Goal: Task Accomplishment & Management: Contribute content

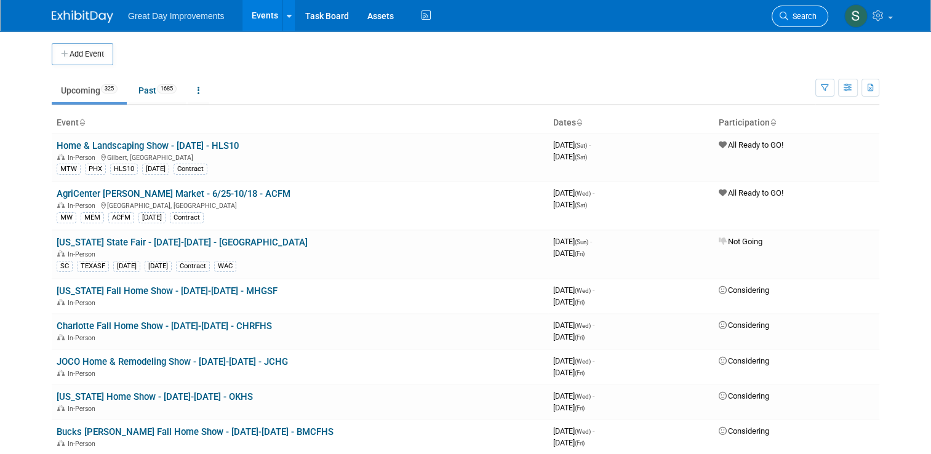
click at [816, 18] on span "Search" at bounding box center [802, 16] width 28 height 9
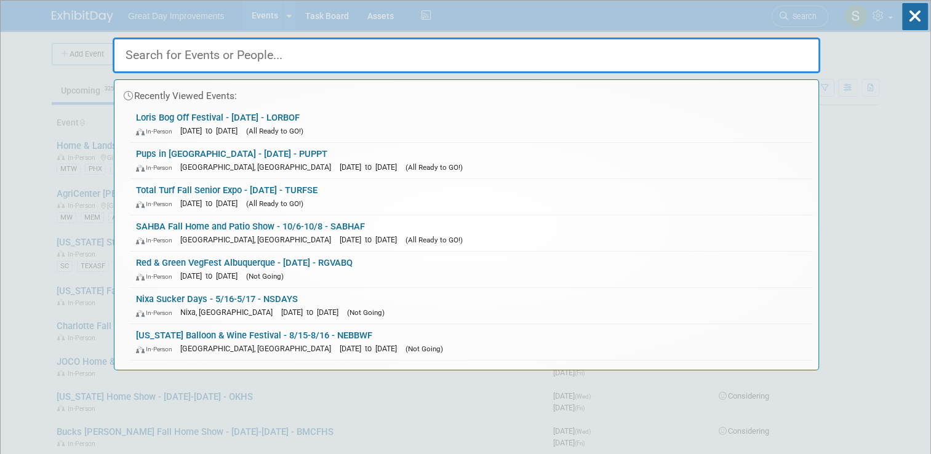
paste input "CASRHS"
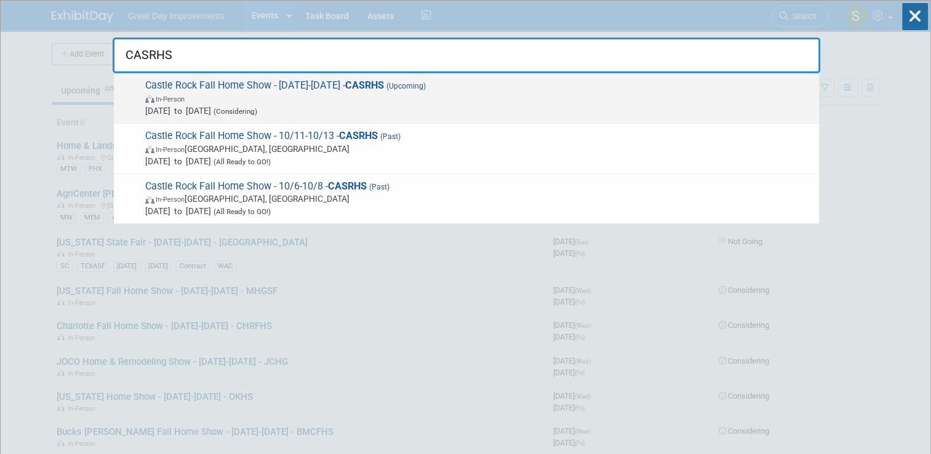
type input "CASRHS"
click at [624, 90] on span "Castle Rock Fall Home Show - 10/11/25-10/13/25 - CASRHS (Upcoming) In-Person Oc…" at bounding box center [477, 98] width 671 height 38
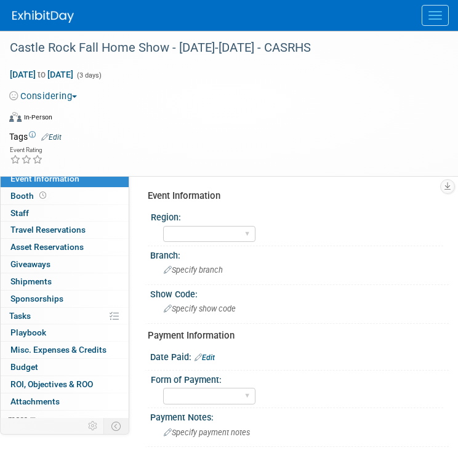
click at [69, 92] on button "Considering" at bounding box center [45, 96] width 73 height 13
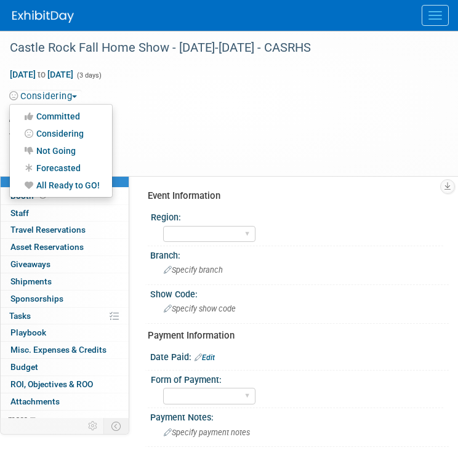
click at [165, 86] on div "Considering Committed Considering Not Going Forecasted All Ready to GO!" at bounding box center [221, 94] width 442 height 17
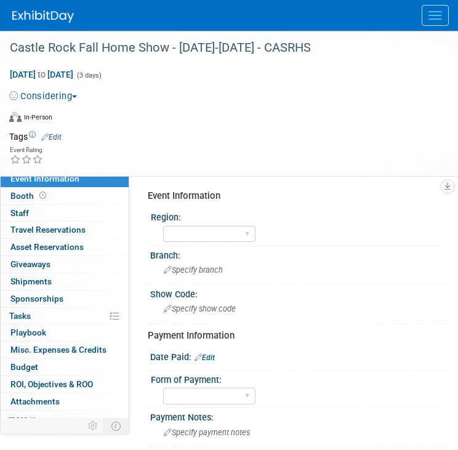
click at [64, 104] on div at bounding box center [221, 105] width 424 height 2
click at [71, 92] on button "Considering" at bounding box center [45, 96] width 73 height 13
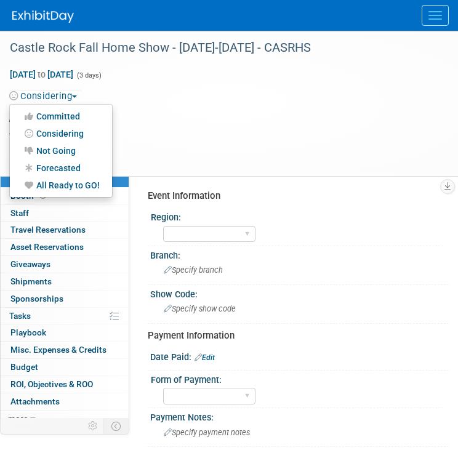
click at [68, 182] on link "All Ready to GO!" at bounding box center [61, 185] width 102 height 17
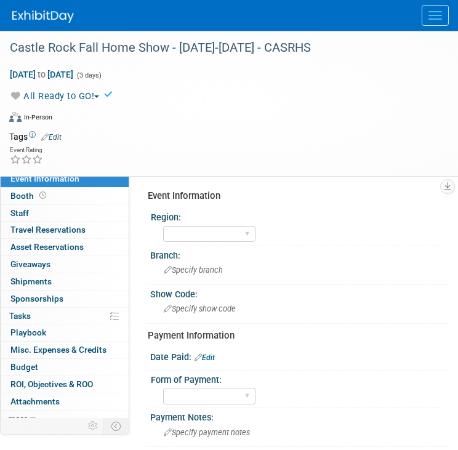
click at [57, 135] on link "Edit" at bounding box center [51, 137] width 20 height 9
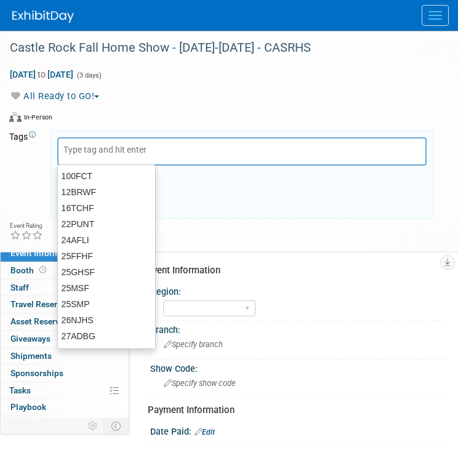
click at [82, 138] on div at bounding box center [241, 151] width 369 height 28
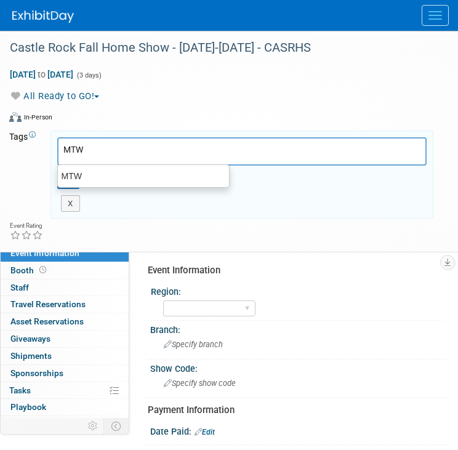
type input "MTW"
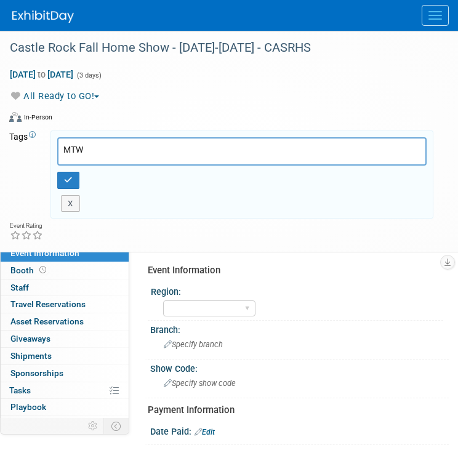
type input "MTW"
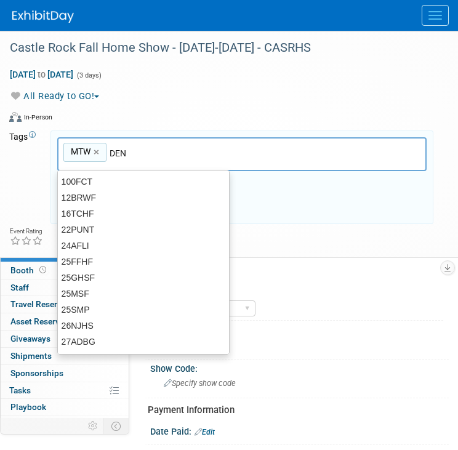
type input "DEN"
type input "MTW, DEN"
type input "CAR"
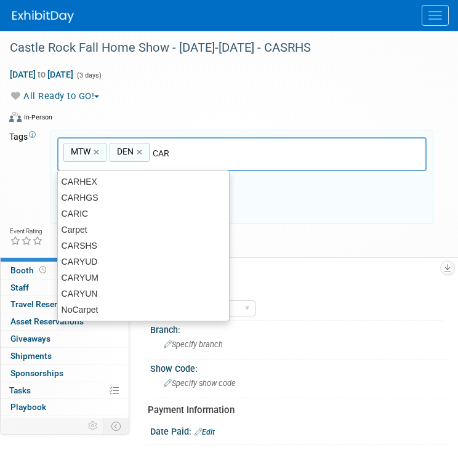
type input "MTW, DEN, CAR"
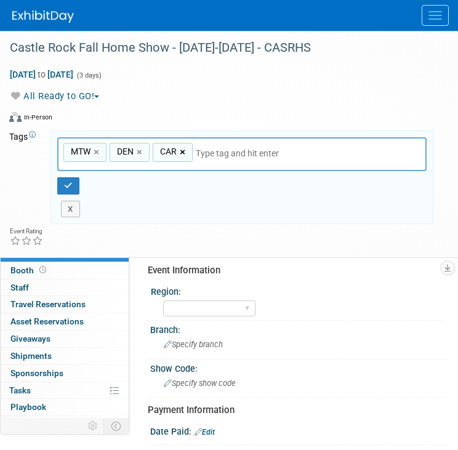
click at [183, 153] on link "×" at bounding box center [184, 152] width 8 height 14
type input "MTW, DEN"
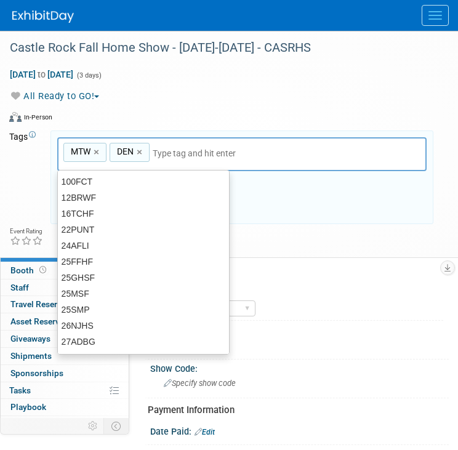
click at [183, 153] on input "text" at bounding box center [239, 153] width 172 height 12
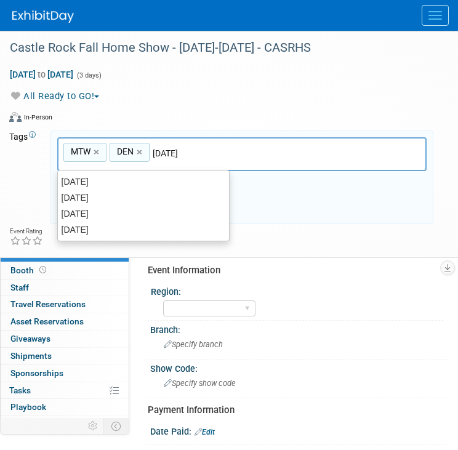
type input "[DATE]"
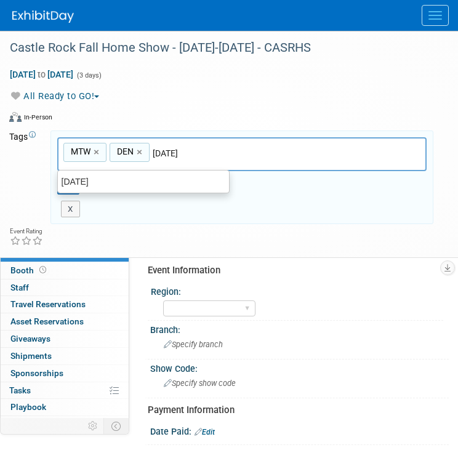
type input "MTW, DEN, OCT25"
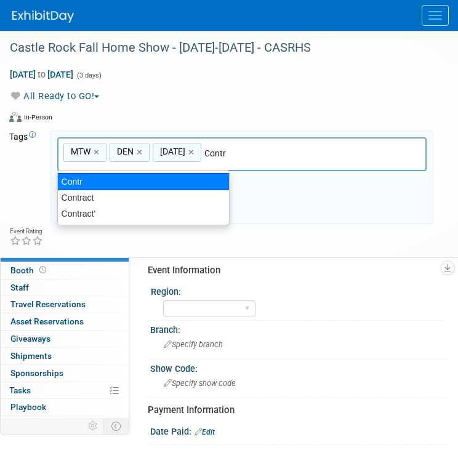
type input "Contract"
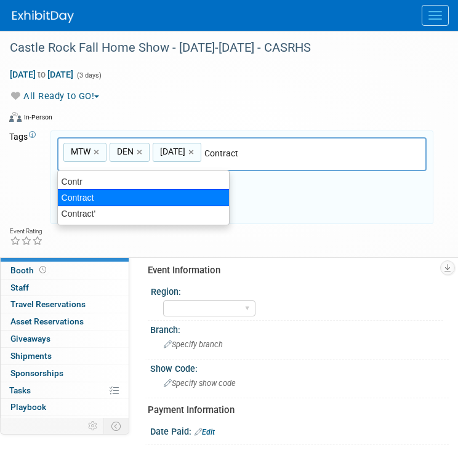
type input "MTW, DEN, OCT25, Contract"
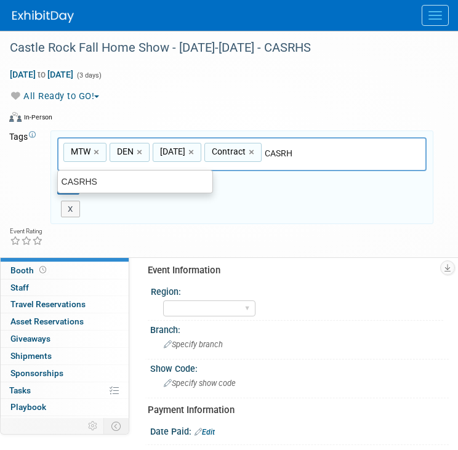
type input "CASRHS"
type input "MTW, DEN, OCT25, Contract, CASRHS"
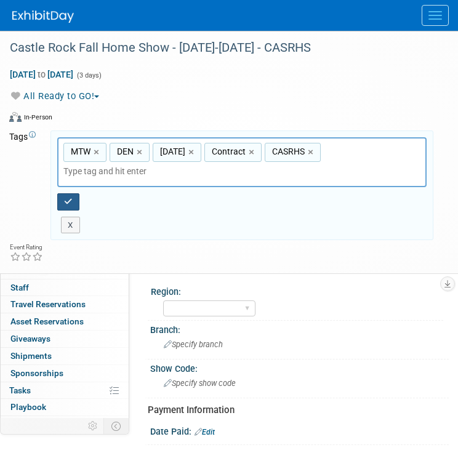
click at [68, 201] on icon "button" at bounding box center [68, 202] width 9 height 8
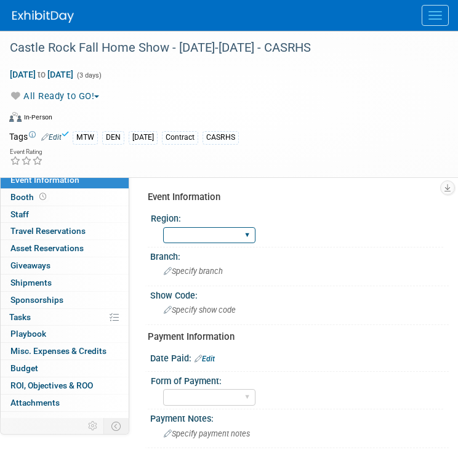
click at [202, 236] on select "GC MA MW MTW NE NEW OV PL PNW SA SE SC UMW FL" at bounding box center [209, 235] width 92 height 17
select select "MTW"
click at [163, 227] on select "GC MA MW MTW NE NEW OV PL PNW SA SE SC UMW FL" at bounding box center [209, 235] width 92 height 17
click at [190, 272] on span "Specify branch" at bounding box center [193, 270] width 59 height 9
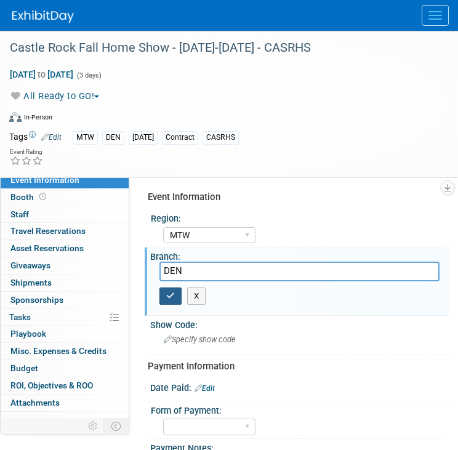
type input "DEN"
click at [161, 295] on button "button" at bounding box center [170, 295] width 22 height 17
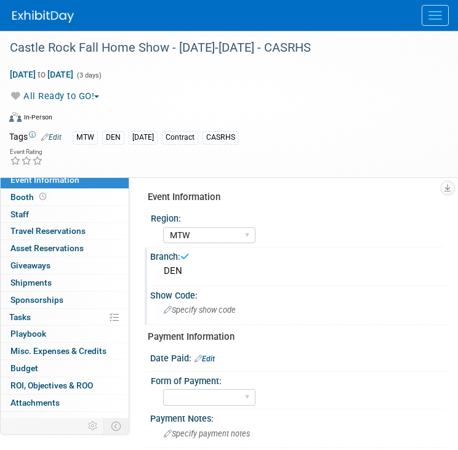
click at [190, 311] on span "Specify show code" at bounding box center [200, 309] width 72 height 9
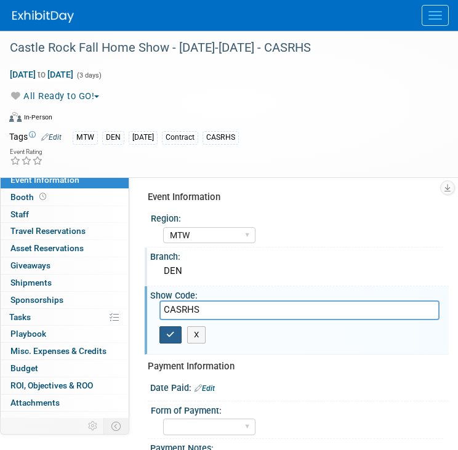
type input "CASRHS"
click at [164, 332] on button "button" at bounding box center [170, 334] width 22 height 17
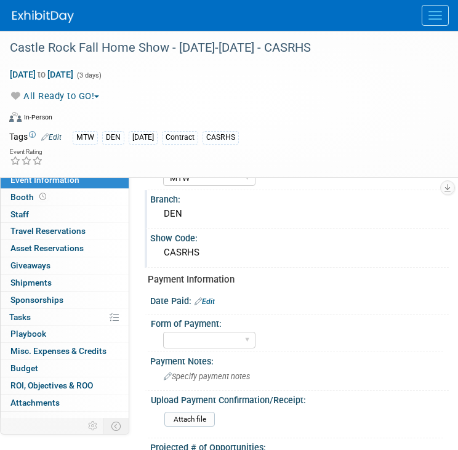
scroll to position [93, 0]
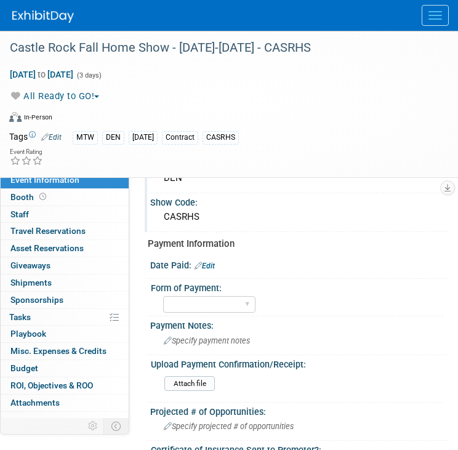
click at [212, 263] on link "Edit" at bounding box center [204, 265] width 20 height 9
select select "9"
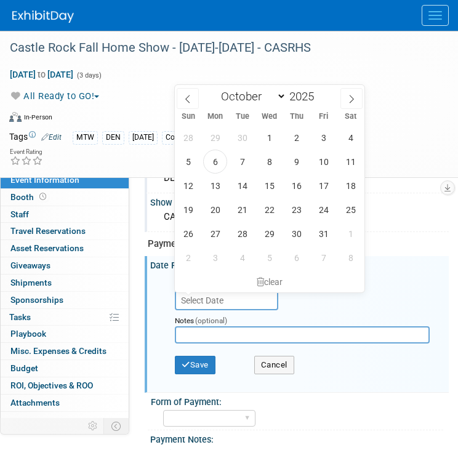
click at [198, 300] on input "text" at bounding box center [226, 300] width 103 height 20
click at [320, 100] on span at bounding box center [318, 99] width 9 height 7
type input "2024"
drag, startPoint x: 320, startPoint y: 100, endPoint x: 210, endPoint y: 188, distance: 140.5
click at [210, 188] on div "January February March April May June July August September October November De…" at bounding box center [270, 188] width 190 height 207
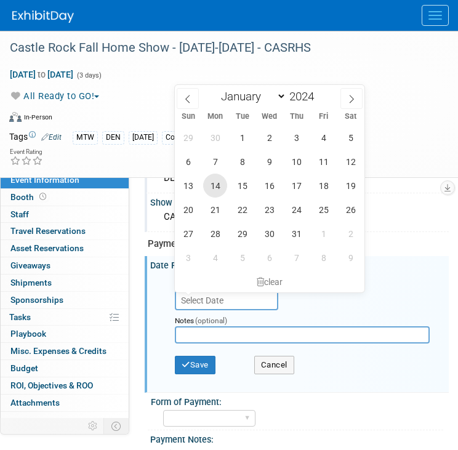
click at [210, 188] on span "14" at bounding box center [215, 186] width 24 height 24
type input "Oct 14, 2024"
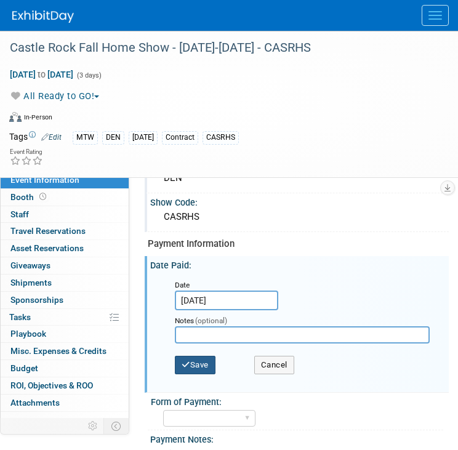
click at [203, 371] on button "Save" at bounding box center [195, 365] width 41 height 18
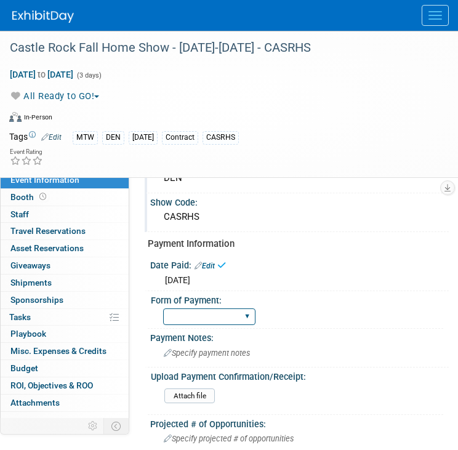
click at [204, 309] on select "Paid via CC Check Requested Pay at the Gate Other" at bounding box center [209, 316] width 92 height 17
select select "Paid via CC"
click at [163, 308] on select "Paid via CC Check Requested Pay at the Gate Other" at bounding box center [209, 316] width 92 height 17
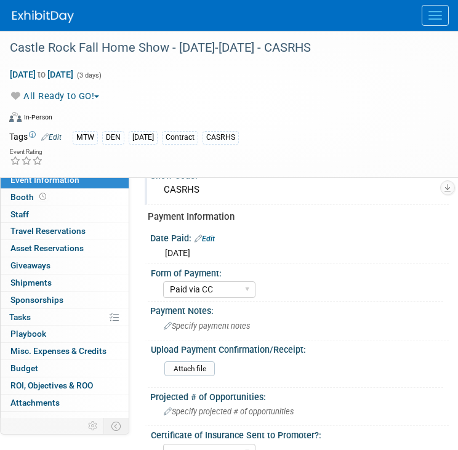
scroll to position [0, 0]
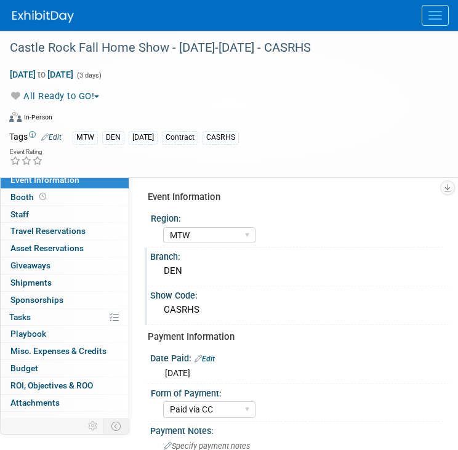
click at [31, 12] on img at bounding box center [43, 16] width 62 height 12
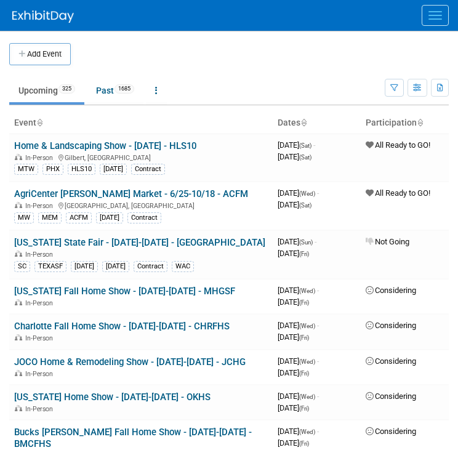
click at [430, 17] on button "Menu" at bounding box center [434, 15] width 27 height 21
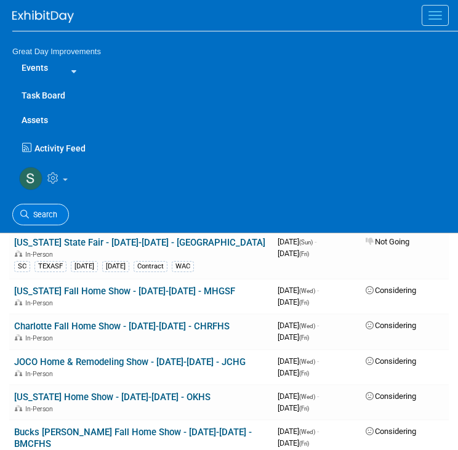
click at [33, 208] on link "Search" at bounding box center [40, 215] width 57 height 22
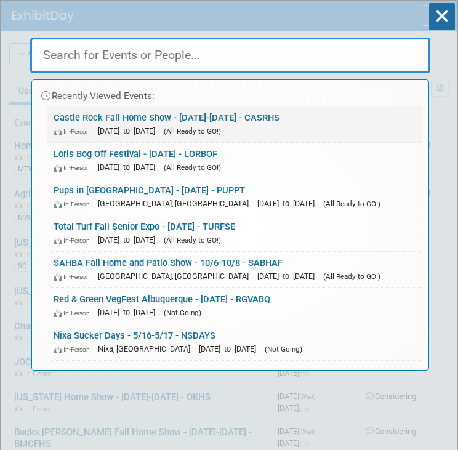
click at [140, 112] on link "Castle Rock Fall Home Show - 10/11/25-10/13/25 - CASRHS In-Person Oct 11, 2025 …" at bounding box center [234, 124] width 375 height 36
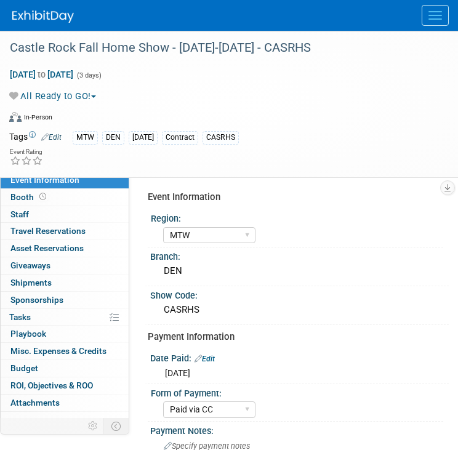
select select "MTW"
select select "Paid via CC"
click at [209, 43] on div "Castle Rock Fall Home Show - [DATE]-[DATE] - CASRHS" at bounding box center [220, 48] width 428 height 22
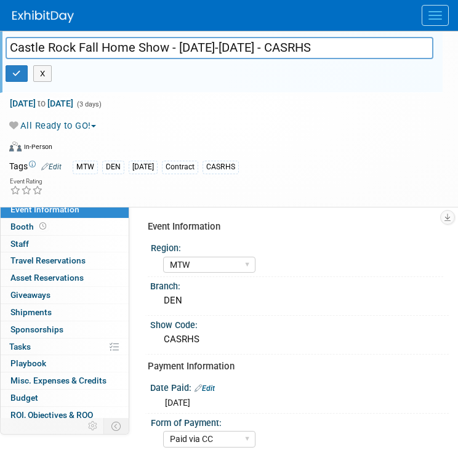
click at [209, 43] on input "Castle Rock Fall Home Show - [DATE]-[DATE] - CASRHS" at bounding box center [220, 48] width 428 height 22
click at [264, 50] on input "Castle Rock Fall Home Show - 10/10/25-10/13/25 - CASRHS" at bounding box center [220, 48] width 428 height 22
type input "Castle Rock Fall Home Show - 10/10/25-10/12/25 - CASRHS"
click at [47, 99] on span "to" at bounding box center [42, 103] width 12 height 10
select select "9"
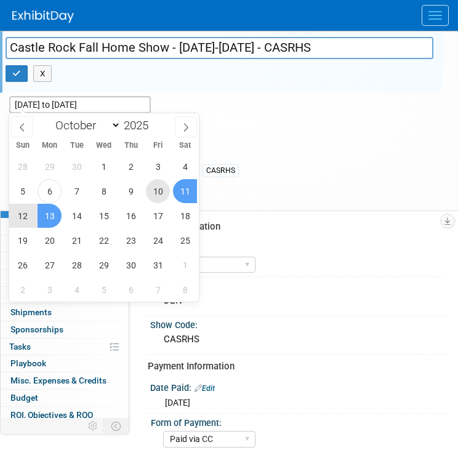
click at [160, 189] on span "10" at bounding box center [158, 191] width 24 height 24
type input "Oct 10, 2025"
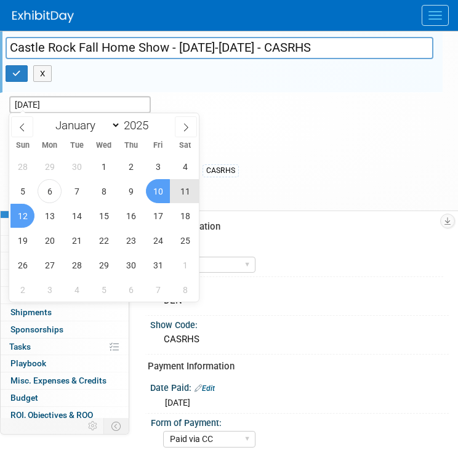
click at [24, 223] on span "12" at bounding box center [22, 216] width 24 height 24
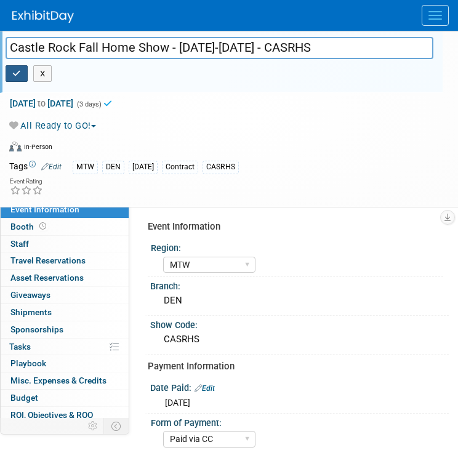
click at [12, 76] on icon "button" at bounding box center [16, 74] width 9 height 8
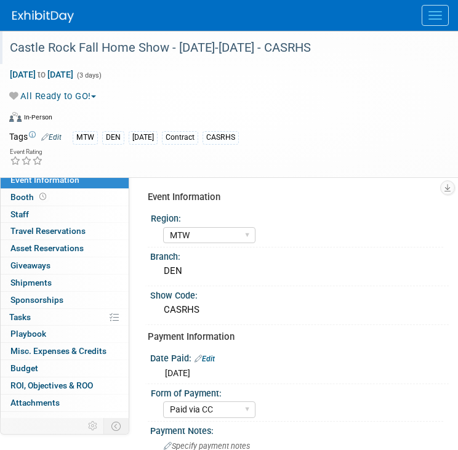
click at [44, 23] on img at bounding box center [43, 16] width 62 height 12
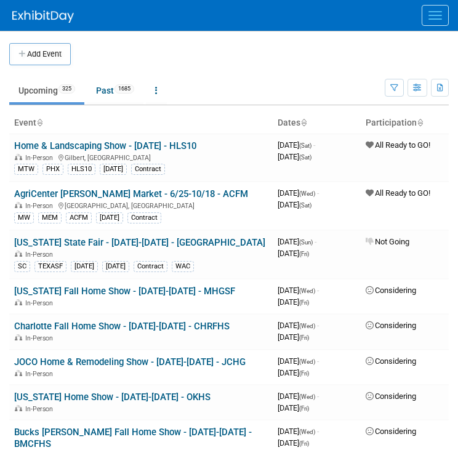
click at [239, 46] on td at bounding box center [250, 54] width 358 height 22
click at [434, 16] on button "Menu" at bounding box center [434, 15] width 27 height 21
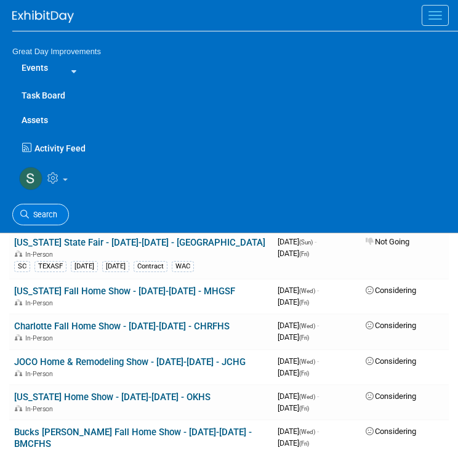
click at [54, 204] on link "Search" at bounding box center [40, 215] width 57 height 22
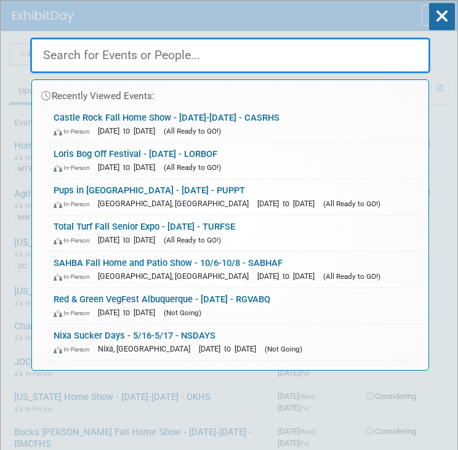
click at [116, 55] on input "text" at bounding box center [230, 56] width 400 height 36
paste input "RALFHS"
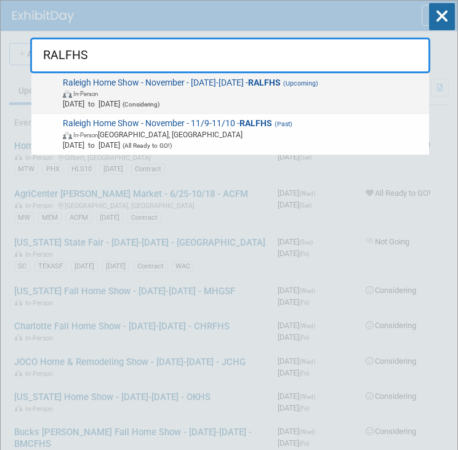
type input "RALFHS"
click at [212, 93] on span "In-Person" at bounding box center [244, 93] width 362 height 10
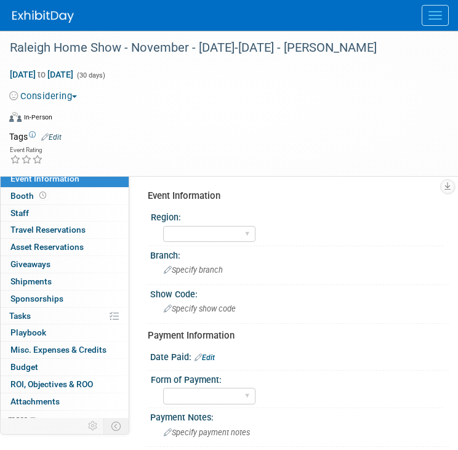
click at [207, 359] on link "Edit" at bounding box center [204, 357] width 20 height 9
select select "9"
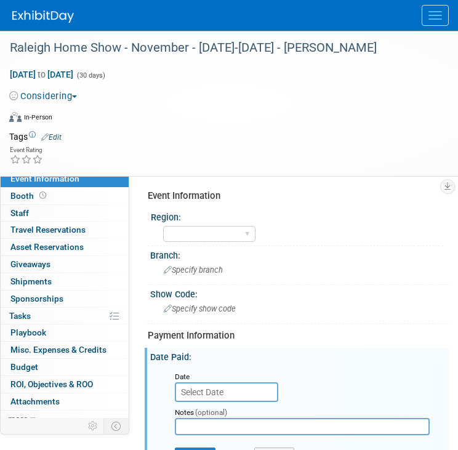
click at [236, 388] on input "text" at bounding box center [226, 392] width 103 height 20
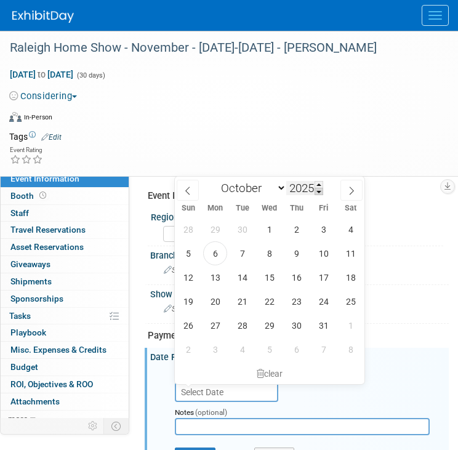
click at [317, 192] on span at bounding box center [318, 191] width 9 height 7
type input "2024"
click at [245, 272] on span "15" at bounding box center [242, 277] width 24 height 24
type input "[DATE]"
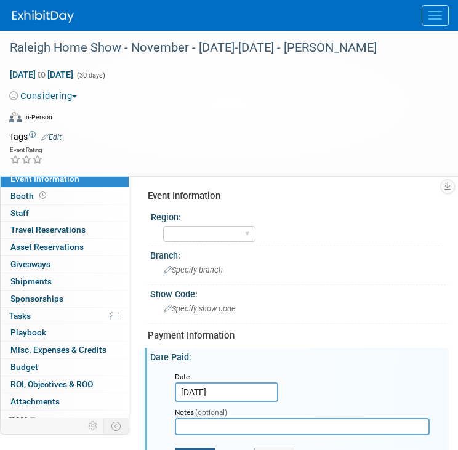
click at [204, 447] on button "Save" at bounding box center [195, 456] width 41 height 18
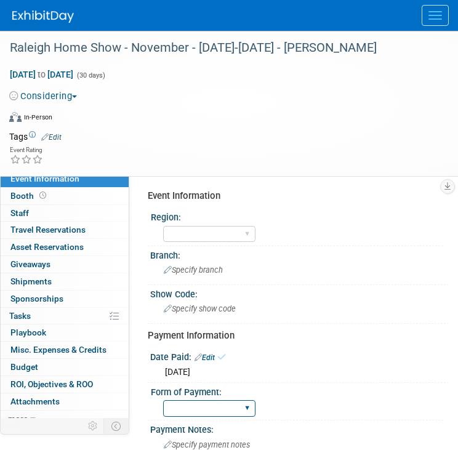
click at [214, 407] on select "Paid via CC Check Requested Pay at the Gate Other" at bounding box center [209, 408] width 92 height 17
select select "Paid via CC"
click at [163, 400] on select "Paid via CC Check Requested Pay at the Gate Other" at bounding box center [209, 408] width 92 height 17
click at [69, 90] on button "Considering" at bounding box center [45, 96] width 73 height 13
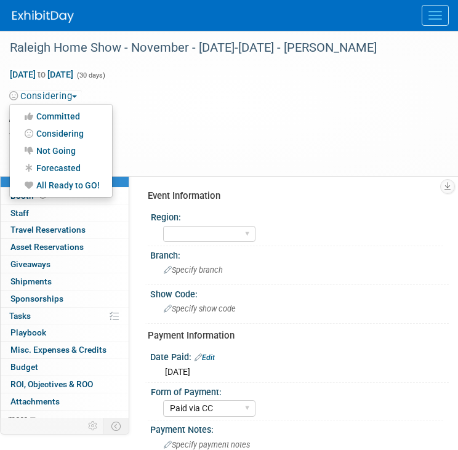
click at [78, 190] on link "All Ready to GO!" at bounding box center [61, 185] width 102 height 17
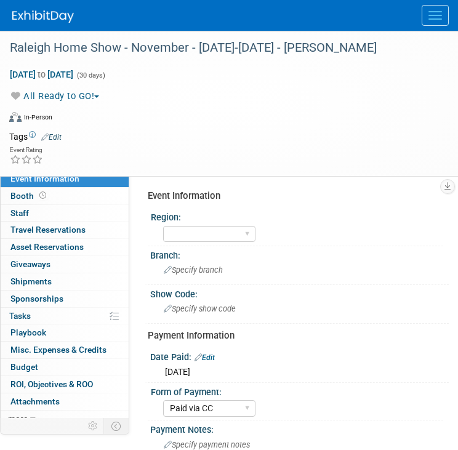
click at [54, 134] on link "Edit" at bounding box center [51, 137] width 20 height 9
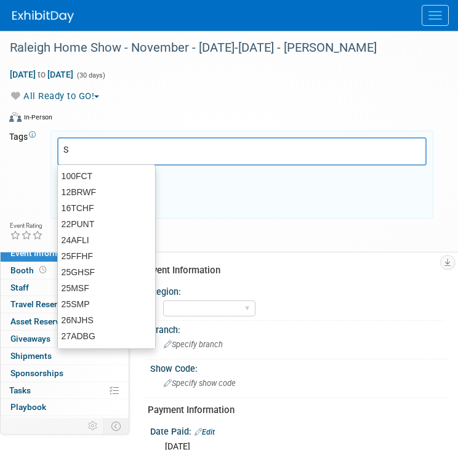
type input "SA"
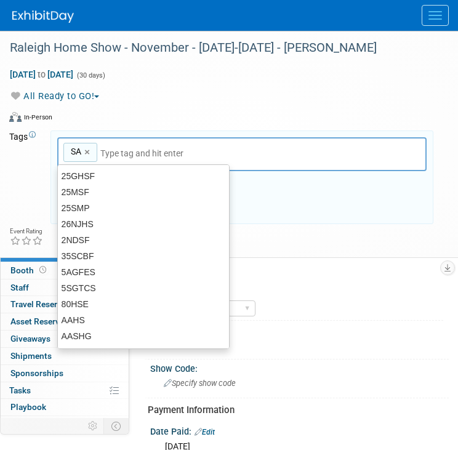
type input "SA"
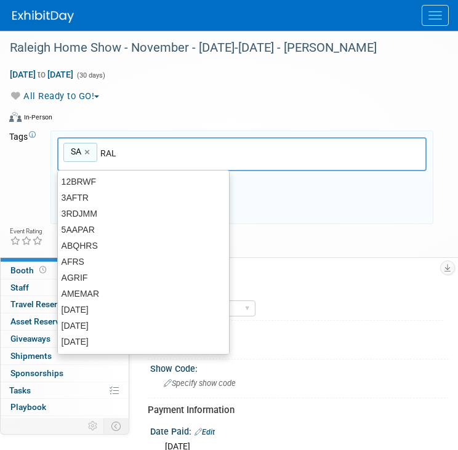
type input "RAL"
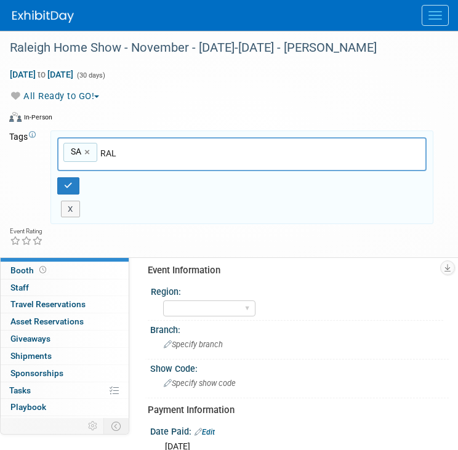
type input "SA, RAL"
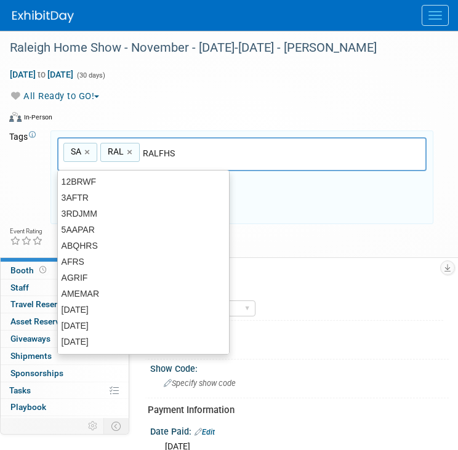
type input "RALFHS"
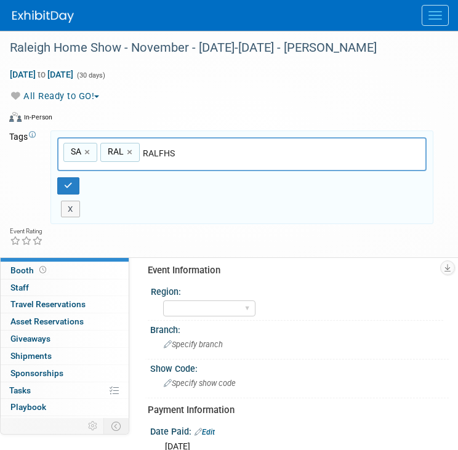
type input "SA, [PERSON_NAME]"
click at [231, 52] on div "Raleigh Home Show - November - [DATE]-[DATE] - [PERSON_NAME]" at bounding box center [220, 48] width 428 height 22
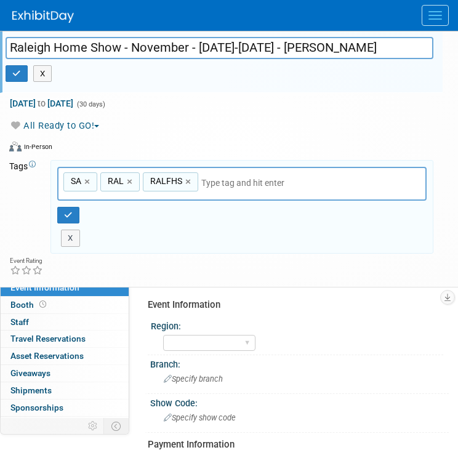
click at [200, 49] on input "Raleigh Home Show - November - [DATE]-[DATE] - [PERSON_NAME]" at bounding box center [220, 48] width 428 height 22
click at [200, 49] on input "Raleigh Home Show - November - 11/01/25-11/30/25 - RALFHS" at bounding box center [220, 48] width 428 height 22
drag, startPoint x: 303, startPoint y: 49, endPoint x: 126, endPoint y: 68, distance: 178.3
click at [126, 68] on div "Raleigh Home Show - November - 11/01/25-11/30/25 - RALFHS X" at bounding box center [219, 64] width 446 height 48
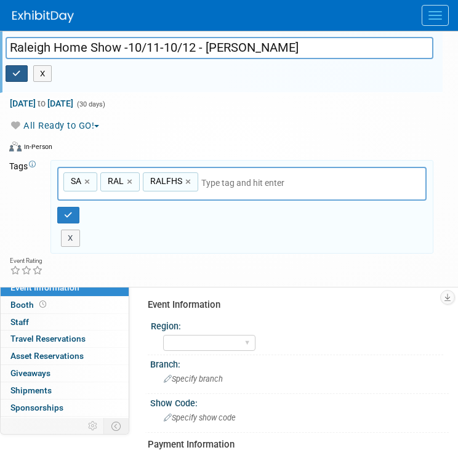
type input "Raleigh Home Show -10/11-10/12 - [PERSON_NAME]"
click at [15, 79] on button "button" at bounding box center [17, 73] width 22 height 17
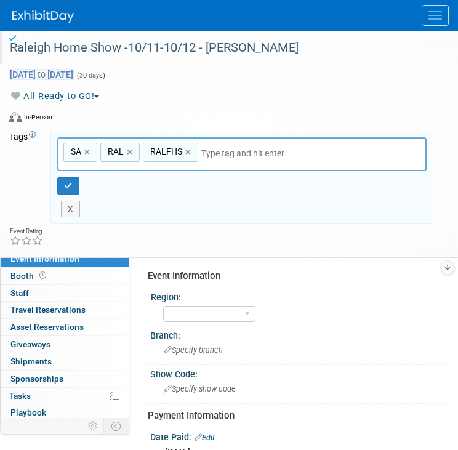
click at [55, 76] on span "Nov 1, 2025 to Nov 30, 2025" at bounding box center [41, 74] width 65 height 11
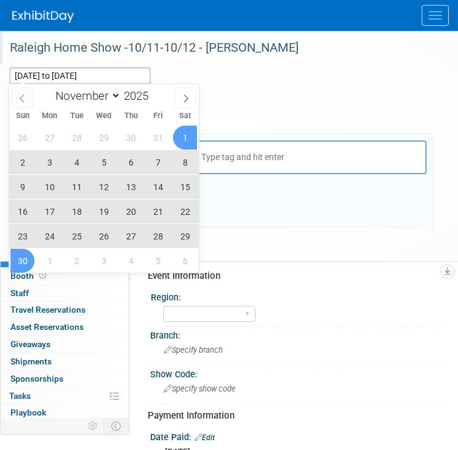
click at [19, 95] on icon at bounding box center [22, 98] width 9 height 9
select select "9"
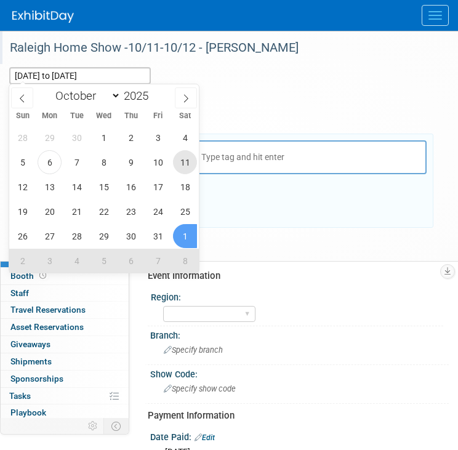
drag, startPoint x: 170, startPoint y: 161, endPoint x: 179, endPoint y: 161, distance: 8.6
click at [179, 161] on div "28 29 30 1 2 3 4 5 6 7 8 9 10 11 12 13 14 15 16 17 18 19 20 21 22 23 24 25 26 2…" at bounding box center [104, 199] width 190 height 148
click at [179, 161] on span "11" at bounding box center [185, 162] width 24 height 24
type input "[DATE]"
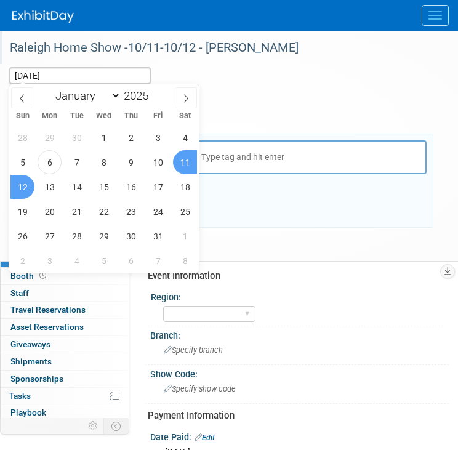
click at [25, 193] on span "12" at bounding box center [22, 187] width 24 height 24
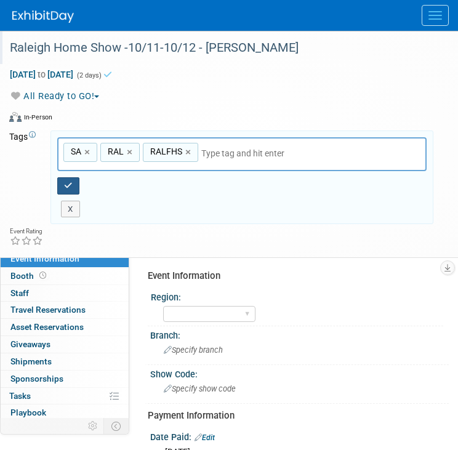
click at [64, 185] on icon "button" at bounding box center [68, 186] width 9 height 8
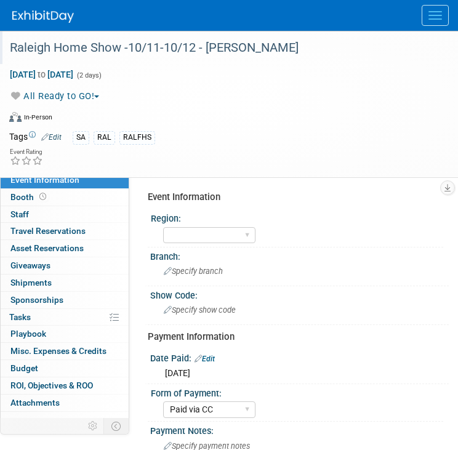
click at [53, 137] on link "Edit" at bounding box center [51, 137] width 20 height 9
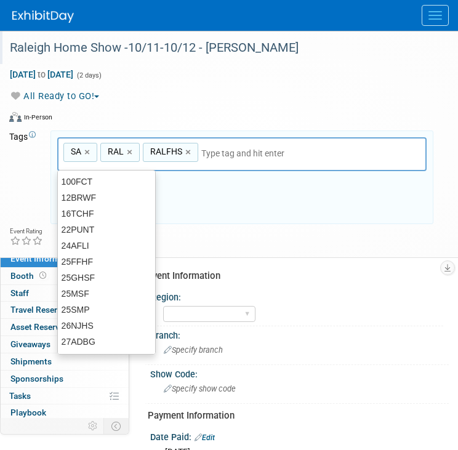
click at [209, 151] on input "text" at bounding box center [250, 153] width 98 height 12
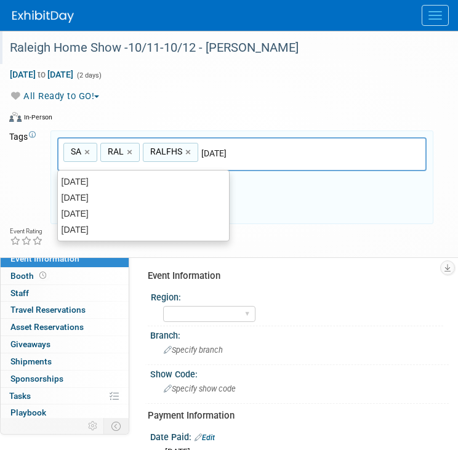
type input "[DATE]"
type input "SA, RAL, RALFHS, OCT25"
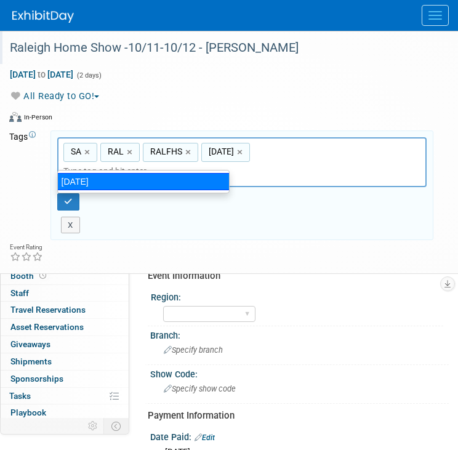
click at [197, 182] on div "[DATE]" at bounding box center [143, 181] width 172 height 17
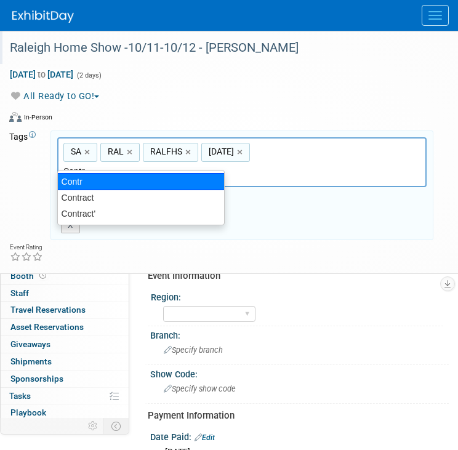
type input "Contract"
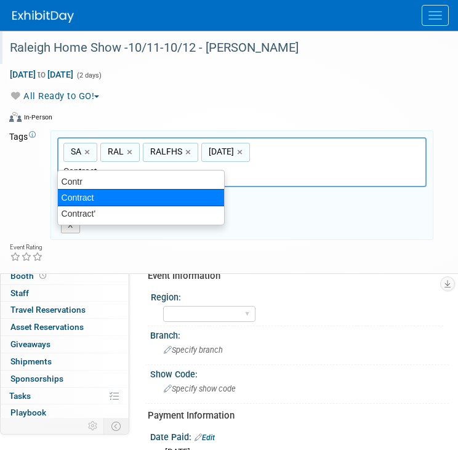
type input "SA, RAL, RALFHS, OCT25, Contract"
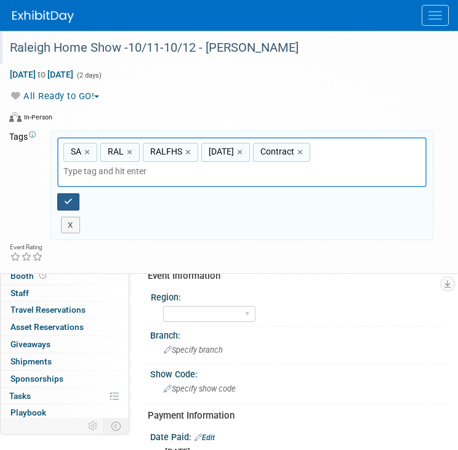
click at [74, 193] on button "button" at bounding box center [68, 201] width 22 height 17
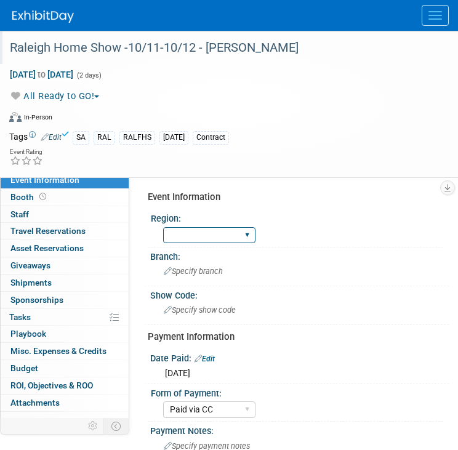
click at [223, 231] on select "GC MA MW MTW NE NEW OV PL PNW SA SE SC UMW FL" at bounding box center [209, 235] width 92 height 17
select select "SA"
click at [163, 227] on select "GC MA MW MTW NE NEW OV PL PNW SA SE SC UMW FL" at bounding box center [209, 235] width 92 height 17
click at [213, 261] on div "Specify branch" at bounding box center [299, 270] width 280 height 19
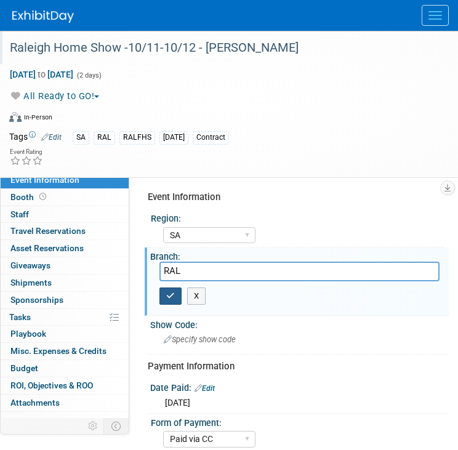
type input "RAL"
click at [171, 292] on icon "button" at bounding box center [170, 296] width 9 height 8
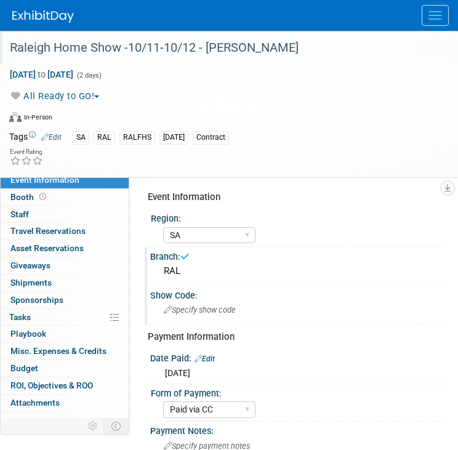
click at [205, 314] on span "Specify show code" at bounding box center [200, 309] width 72 height 9
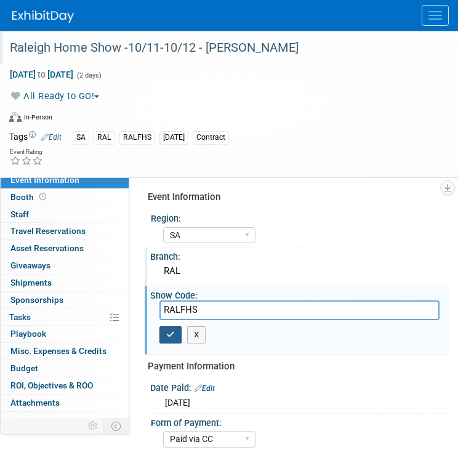
type input "RALFHS"
click at [168, 334] on icon "button" at bounding box center [170, 334] width 9 height 8
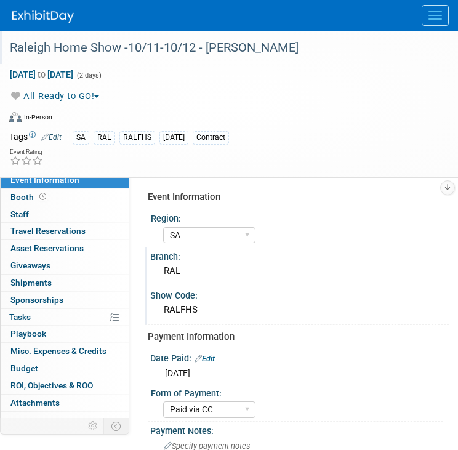
click at [256, 87] on div "All Ready to GO! Committed Considering Not Going Forecasted All Ready to GO!" at bounding box center [221, 94] width 442 height 17
click at [436, 9] on button "Menu" at bounding box center [434, 15] width 27 height 21
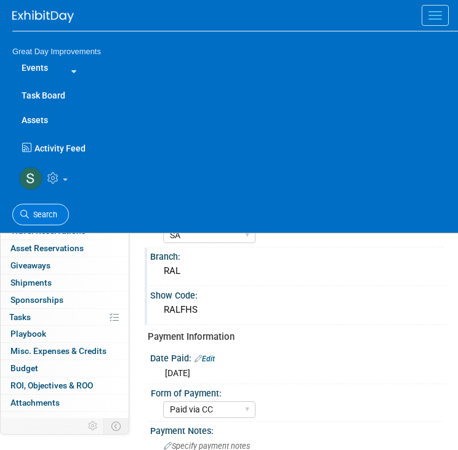
click at [47, 213] on span "Search" at bounding box center [43, 214] width 28 height 9
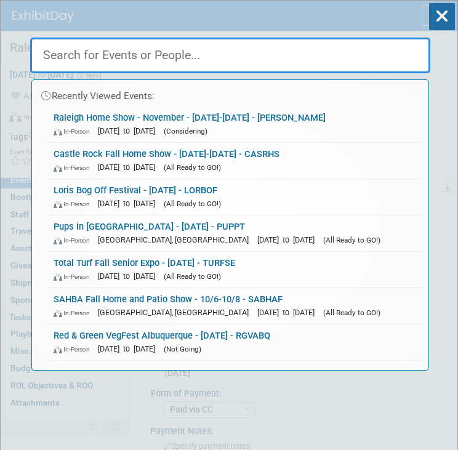
paste input "SILVER"
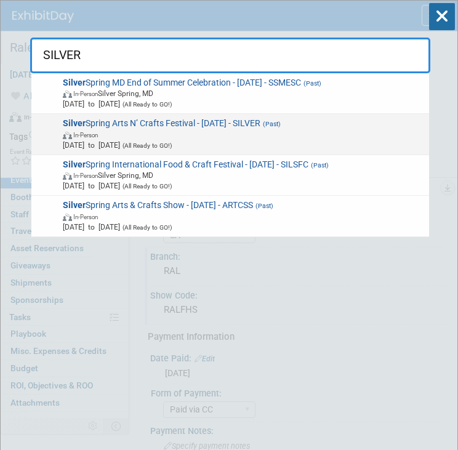
type input "SILVER"
click at [194, 129] on span "In-Person" at bounding box center [244, 134] width 362 height 10
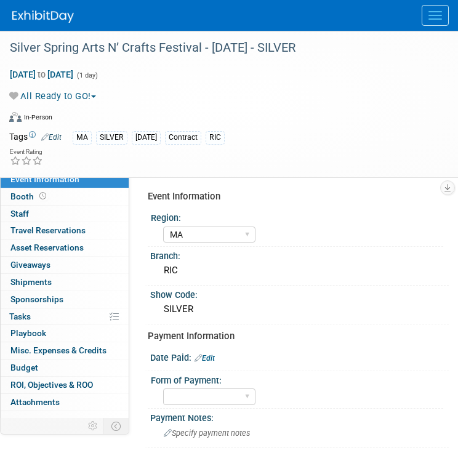
select select "MA"
click at [236, 40] on div "Silver Spring Arts N’ Crafts Festival - [DATE] - SILVER" at bounding box center [220, 48] width 428 height 22
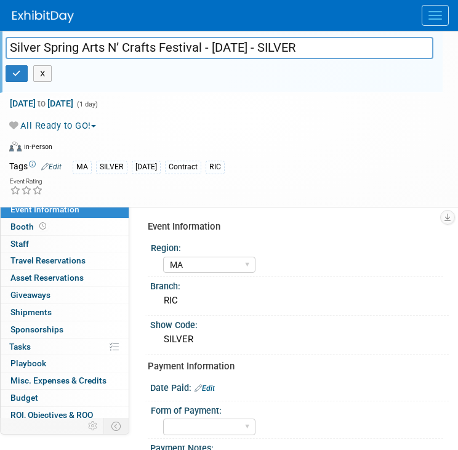
click at [235, 56] on input "Silver Spring Arts N’ Crafts Festival - [DATE] - SILVER" at bounding box center [220, 48] width 428 height 22
drag, startPoint x: 256, startPoint y: 49, endPoint x: 207, endPoint y: 56, distance: 49.7
click at [207, 56] on input "Silver Spring Arts N’ Crafts Festival - [DATE] - SILVER" at bounding box center [220, 48] width 428 height 22
type input "Silver Spring Arts N’ Crafts Festival -10/12/25 - SILVER"
click at [14, 77] on button "button" at bounding box center [17, 73] width 22 height 17
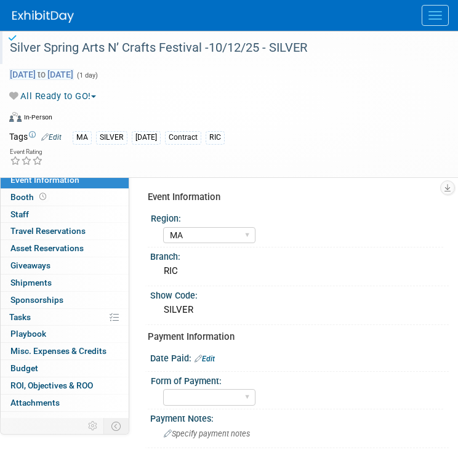
click at [74, 70] on span "[DATE] to [DATE]" at bounding box center [41, 74] width 65 height 11
type input "[DATE]"
select select "7"
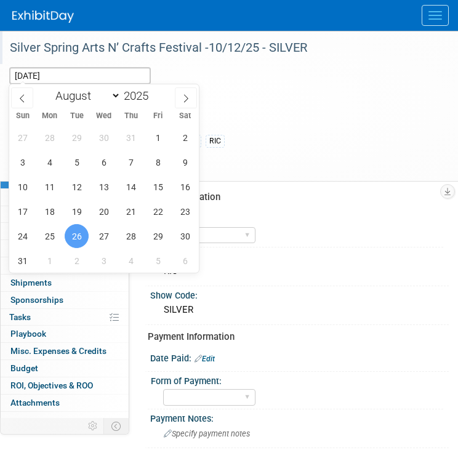
click at [188, 118] on span "Sat" at bounding box center [185, 116] width 27 height 8
click at [151, 100] on span at bounding box center [153, 99] width 9 height 7
type input "2024"
click at [116, 95] on select "January February March April May June July August September October November De…" at bounding box center [85, 95] width 71 height 15
select select "9"
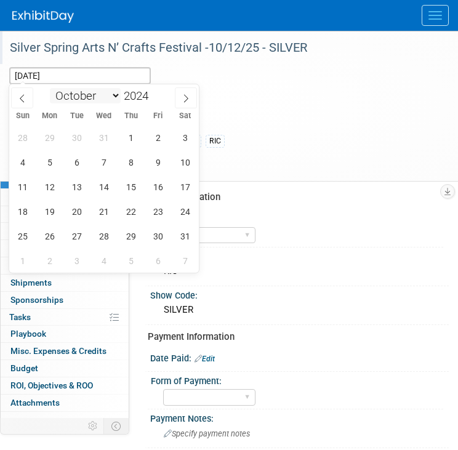
click at [50, 88] on select "January February March April May June July August September October November De…" at bounding box center [85, 95] width 71 height 15
click at [153, 93] on span at bounding box center [153, 92] width 9 height 7
type input "2025"
click at [24, 188] on span "12" at bounding box center [22, 187] width 24 height 24
type input "[DATE]"
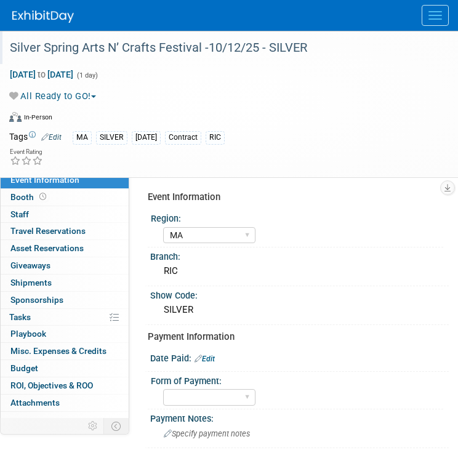
click at [261, 104] on div "Oct 12, 2025 to Oct 12, 2025 (1 day) All Ready to GO! Committed Considering Not…" at bounding box center [221, 96] width 442 height 65
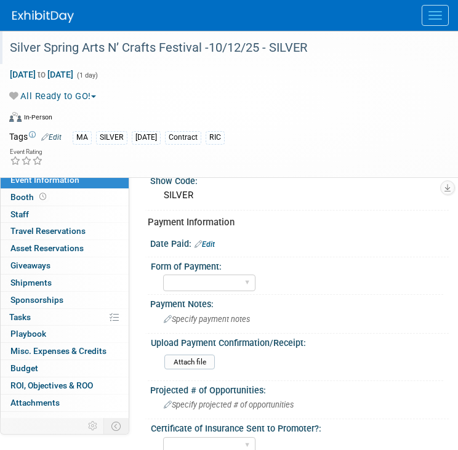
scroll to position [122, 0]
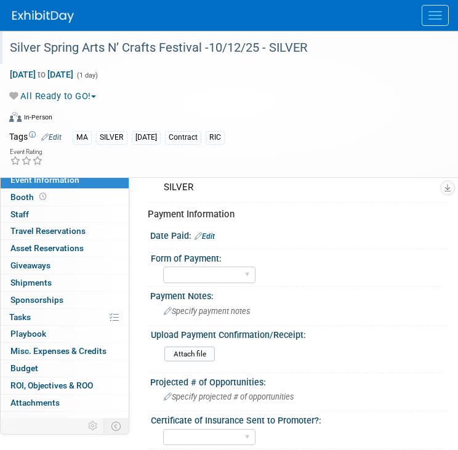
click at [213, 236] on link "Edit" at bounding box center [204, 236] width 20 height 9
select select "9"
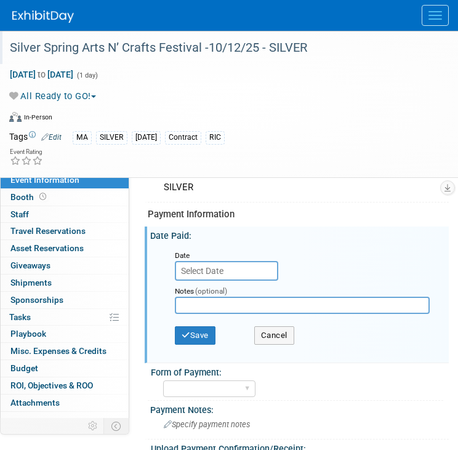
click at [213, 271] on input "text" at bounding box center [226, 271] width 103 height 20
click at [280, 326] on button "Cancel" at bounding box center [274, 335] width 40 height 18
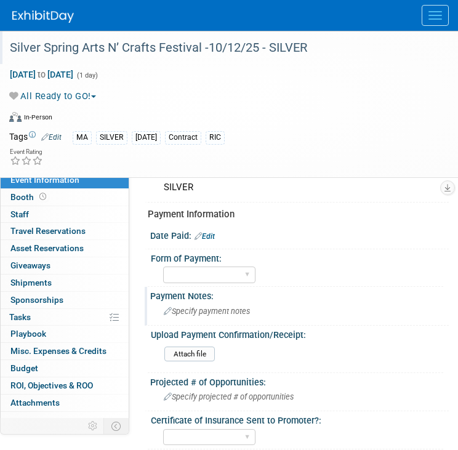
click at [226, 308] on span "Specify payment notes" at bounding box center [207, 310] width 86 height 9
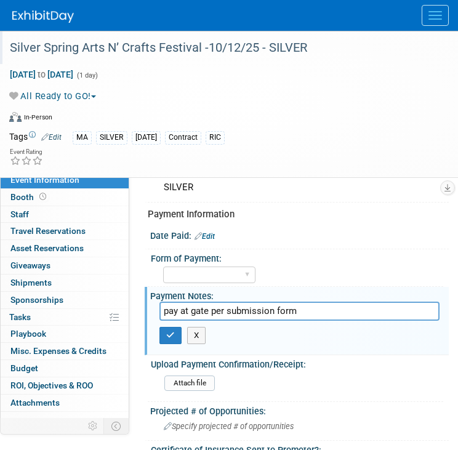
type input "pay at gate per submission form"
click at [167, 321] on div "X" at bounding box center [299, 336] width 280 height 30
click at [174, 341] on div "X" at bounding box center [299, 336] width 280 height 30
click at [167, 338] on button "button" at bounding box center [170, 335] width 22 height 17
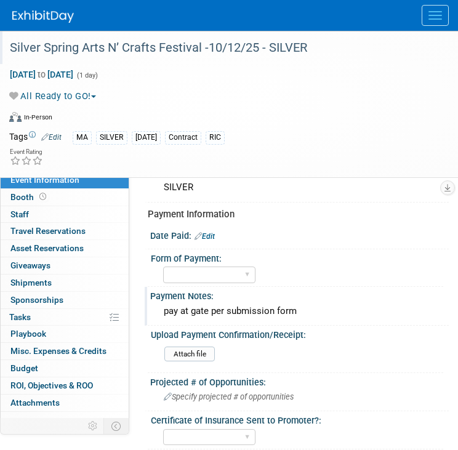
click at [431, 22] on button "Menu" at bounding box center [434, 15] width 27 height 21
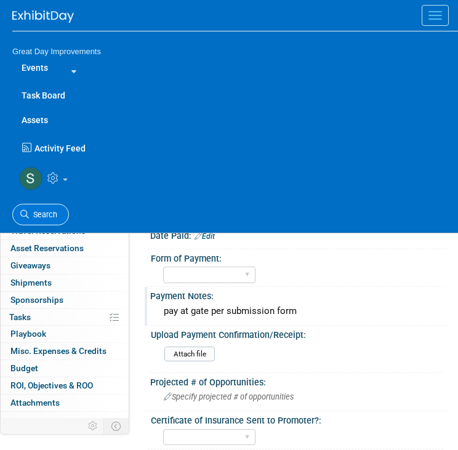
click at [46, 213] on span "Search" at bounding box center [43, 214] width 28 height 9
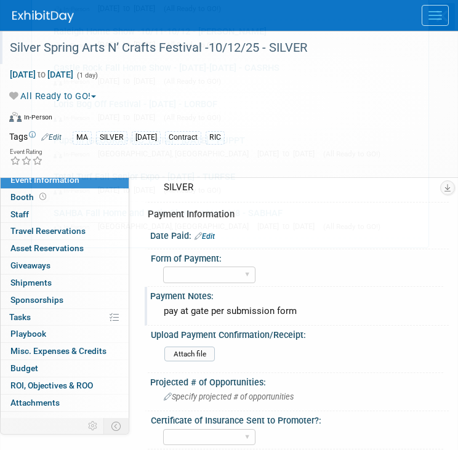
scroll to position [0, 0]
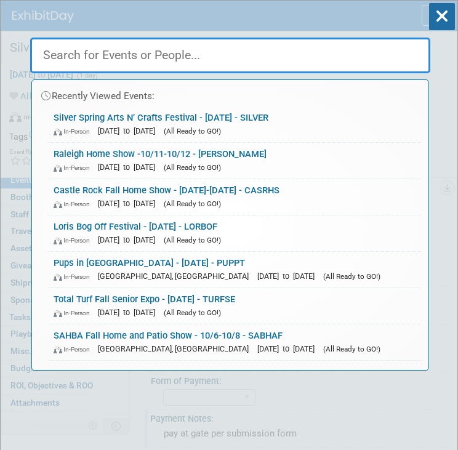
paste input "SJHSF"
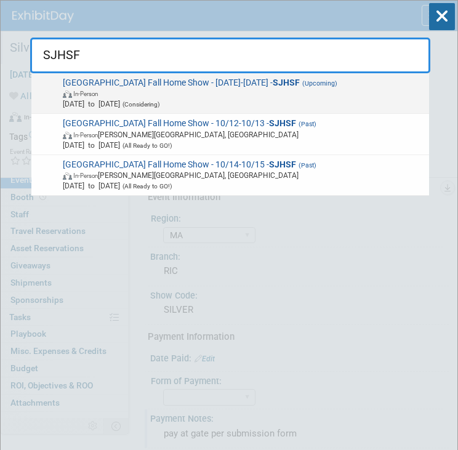
type input "SJHSF"
click at [171, 92] on span "In-Person" at bounding box center [244, 93] width 362 height 10
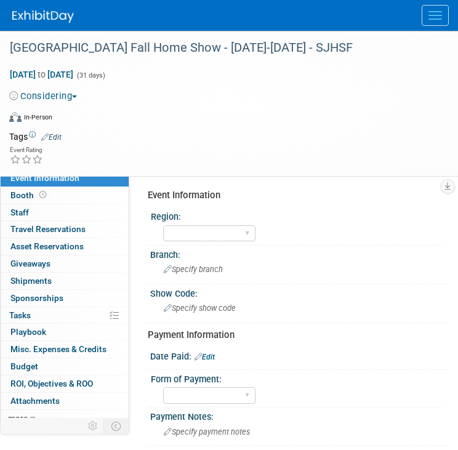
click at [215, 354] on link "Edit" at bounding box center [204, 357] width 20 height 9
select select "9"
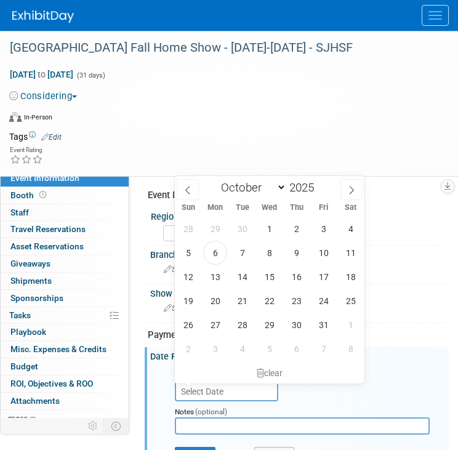
click at [229, 383] on input "text" at bounding box center [226, 391] width 103 height 20
click at [320, 190] on span at bounding box center [318, 190] width 9 height 7
type input "2024"
click at [237, 278] on span "15" at bounding box center [242, 277] width 24 height 24
type input "[DATE]"
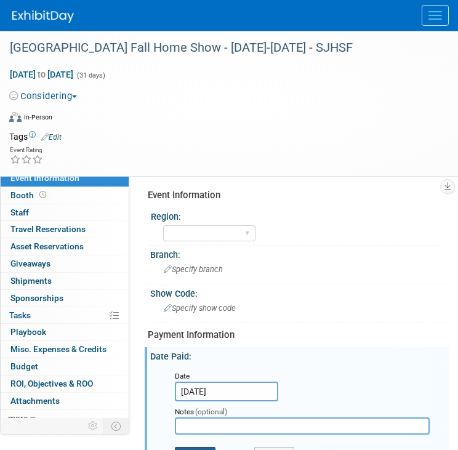
click at [206, 447] on button "Save" at bounding box center [195, 456] width 41 height 18
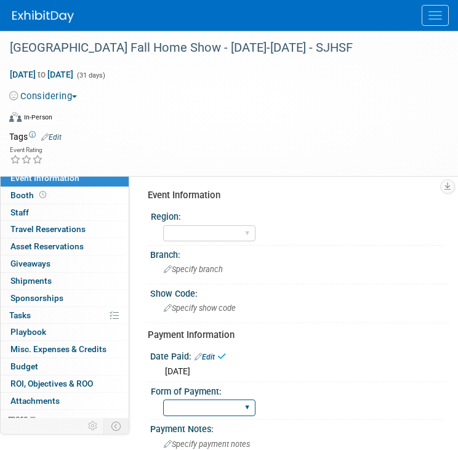
click at [204, 405] on select "Paid via CC Check Requested Pay at the Gate Other" at bounding box center [209, 407] width 92 height 17
select select "Paid via CC"
click at [163, 399] on select "Paid via CC Check Requested Pay at the Gate Other" at bounding box center [209, 407] width 92 height 17
click at [65, 100] on button "Considering" at bounding box center [45, 96] width 73 height 13
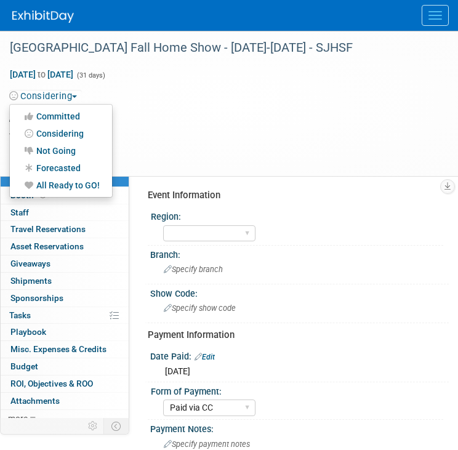
click at [75, 186] on link "All Ready to GO!" at bounding box center [61, 185] width 102 height 17
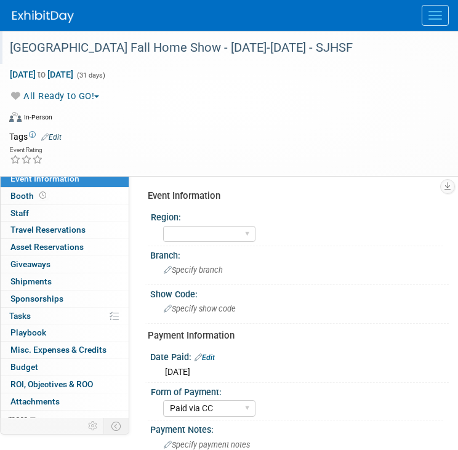
click at [225, 36] on div at bounding box center [224, 36] width 437 height 10
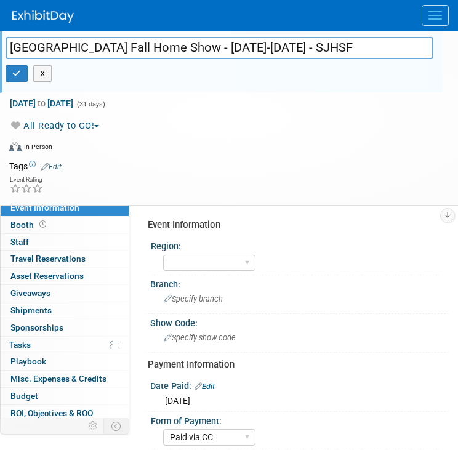
click at [287, 41] on input "[GEOGRAPHIC_DATA] Fall Home Show - [DATE]-[DATE] - SJHSF" at bounding box center [220, 48] width 428 height 22
drag, startPoint x: 291, startPoint y: 49, endPoint x: 204, endPoint y: 60, distance: 87.5
click at [204, 60] on div "[GEOGRAPHIC_DATA] Fall Home Show - [DATE]-[DATE] - SJHSF X" at bounding box center [219, 64] width 446 height 48
type input "[GEOGRAPHIC_DATA] Fall Home Show - 10/11-10/12 - SJHSF"
click at [15, 77] on button "button" at bounding box center [17, 73] width 22 height 17
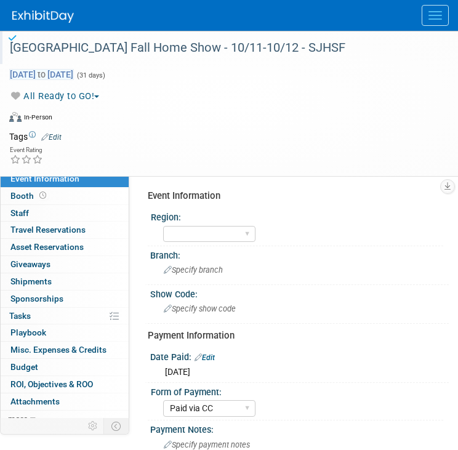
click at [51, 70] on span "[DATE] to [DATE]" at bounding box center [41, 74] width 65 height 11
select select "9"
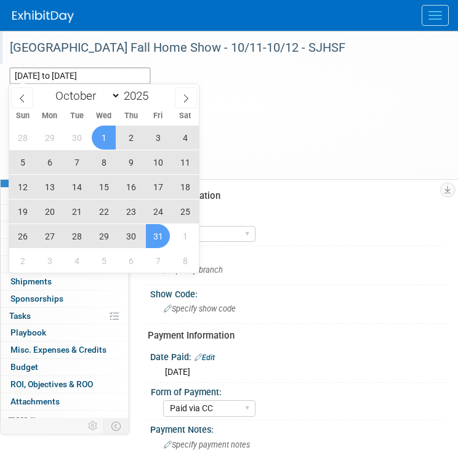
click at [180, 162] on span "11" at bounding box center [185, 162] width 24 height 24
type input "Oct 11, 2025"
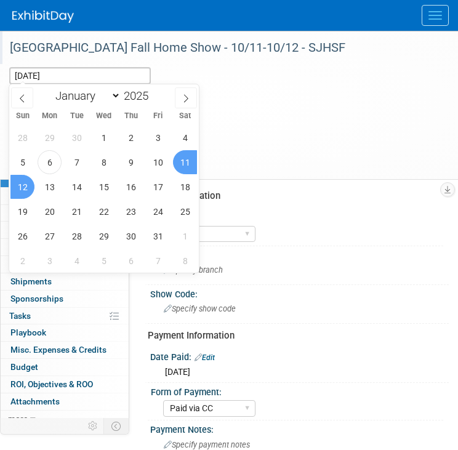
click at [26, 190] on span "12" at bounding box center [22, 187] width 24 height 24
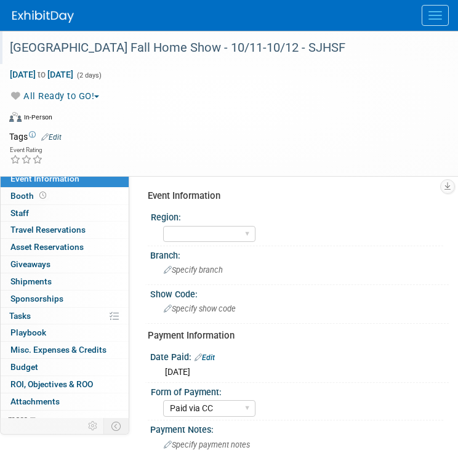
click at [58, 140] on link "Edit" at bounding box center [51, 137] width 20 height 9
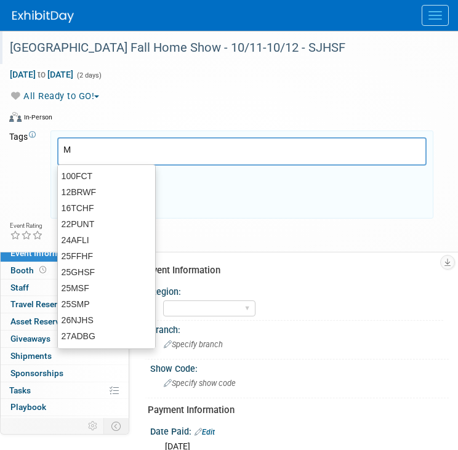
type input "MA"
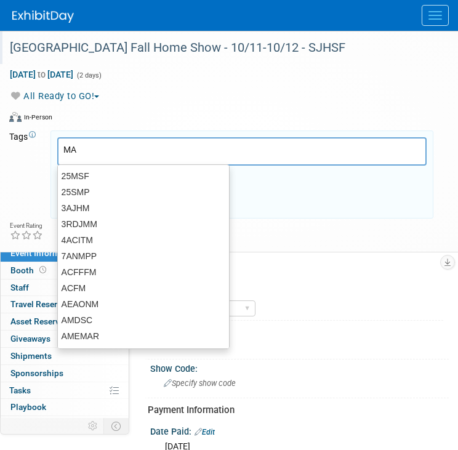
type input "MA"
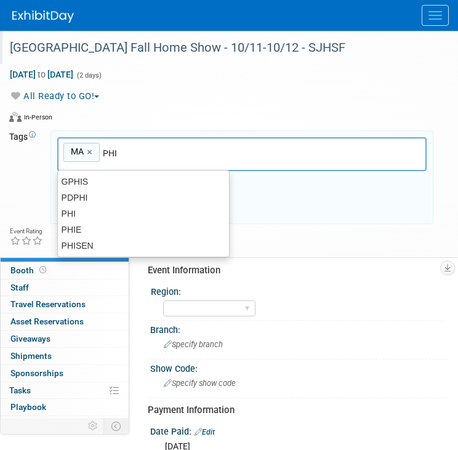
type input "PHI"
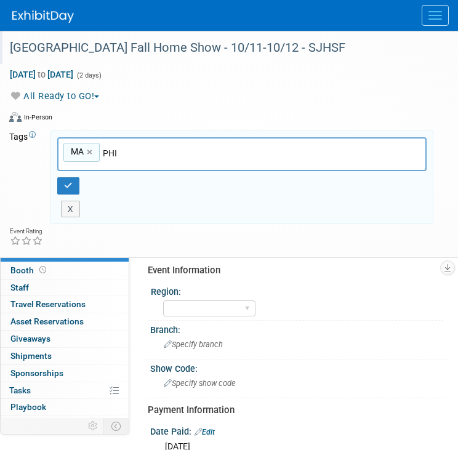
type input "MA, PHI"
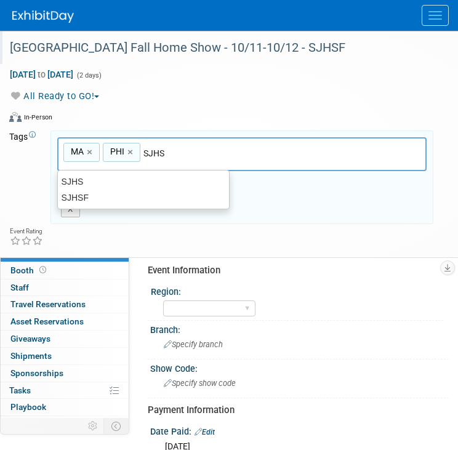
type input "SJHSF"
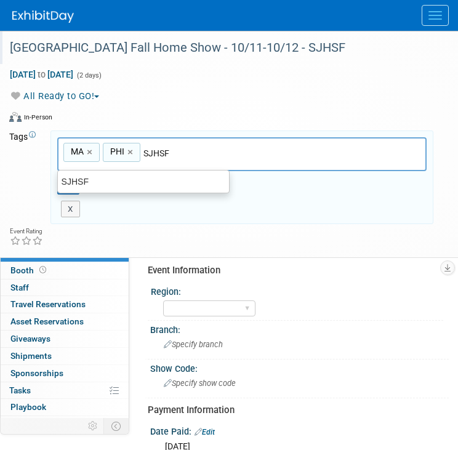
type input "MA, PHI, SJHSF"
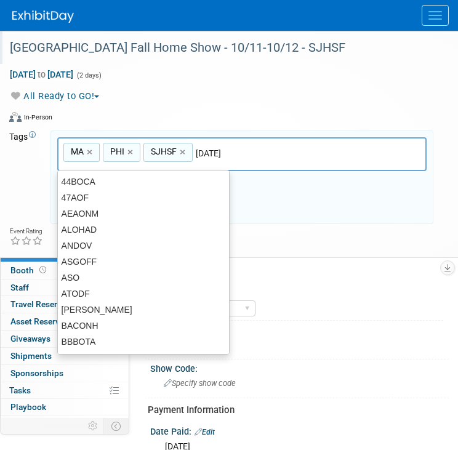
type input "[DATE]"
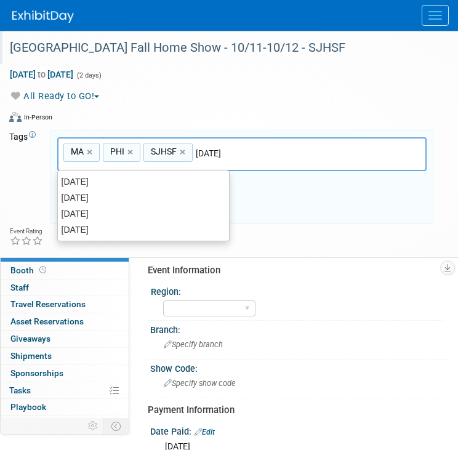
type input "MA, PHI, SJHSF, OCT25"
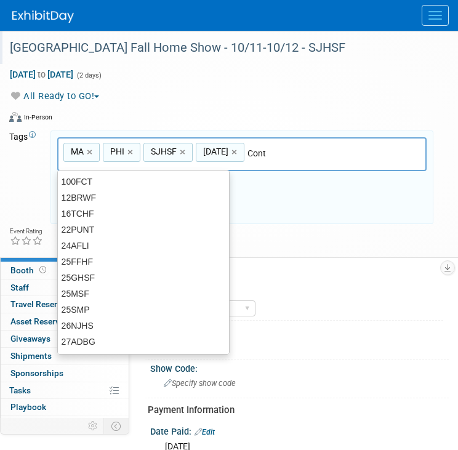
type input "Contr"
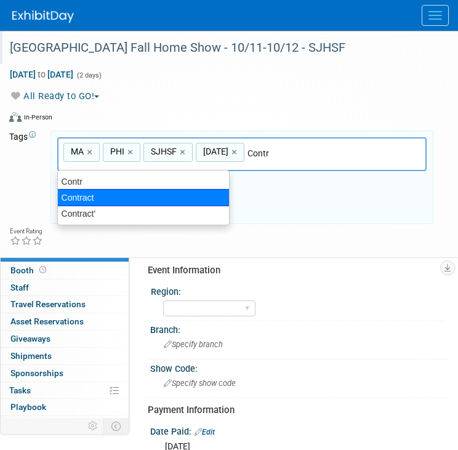
click at [81, 196] on div "Contract" at bounding box center [143, 197] width 172 height 17
type input "MA, PHI, SJHSF, OCT25, Contract"
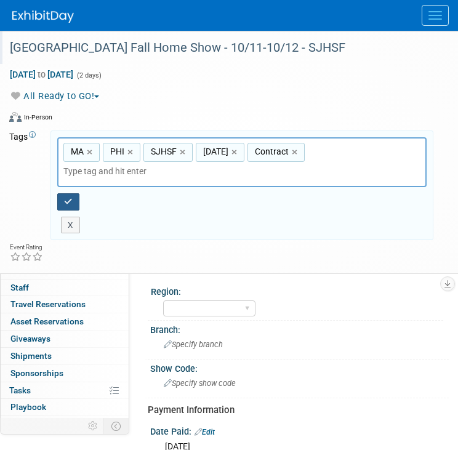
click at [71, 198] on icon "button" at bounding box center [68, 202] width 9 height 8
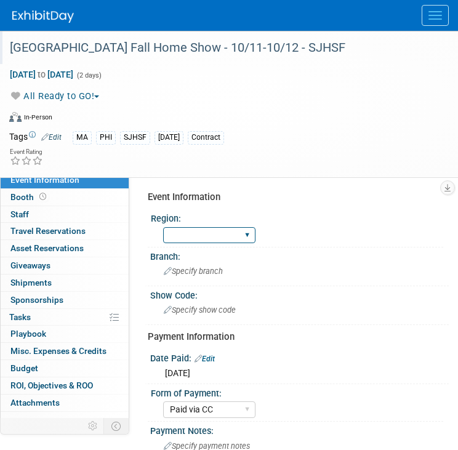
click at [190, 233] on select "GC MA MW MTW NE NEW OV PL PNW SA SE SC UMW FL" at bounding box center [209, 235] width 92 height 17
click at [163, 227] on select "GC MA MW MTW NE NEW OV PL PNW SA SE SC UMW FL" at bounding box center [209, 235] width 92 height 17
click at [215, 228] on select "GC MA MW MTW NE NEW OV PL PNW SA SE SC UMW FL" at bounding box center [209, 235] width 92 height 17
select select "MA"
click at [163, 227] on select "GC MA MW MTW NE NEW OV PL PNW SA SE SC UMW FL" at bounding box center [209, 235] width 92 height 17
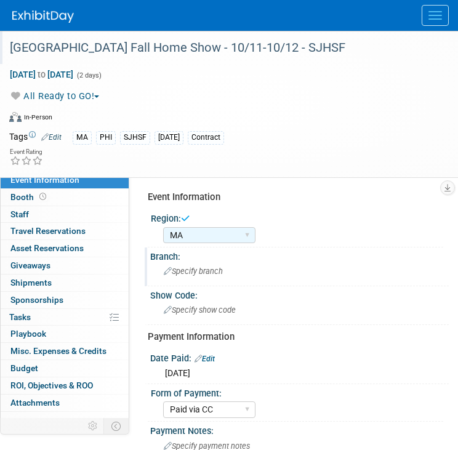
click at [217, 271] on span "Specify branch" at bounding box center [193, 270] width 59 height 9
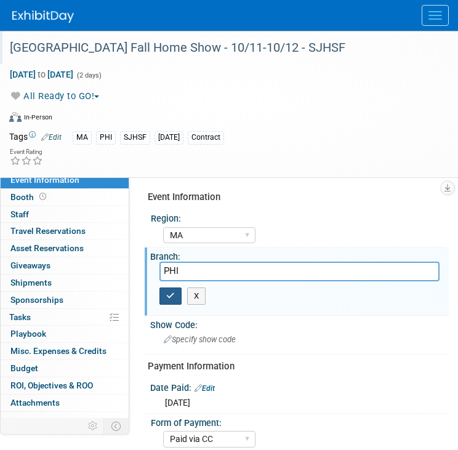
type input "PHI"
click at [163, 297] on button "button" at bounding box center [170, 295] width 22 height 17
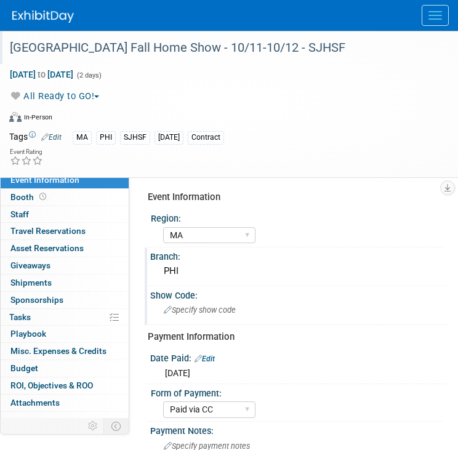
click at [187, 307] on span "Specify show code" at bounding box center [200, 309] width 72 height 9
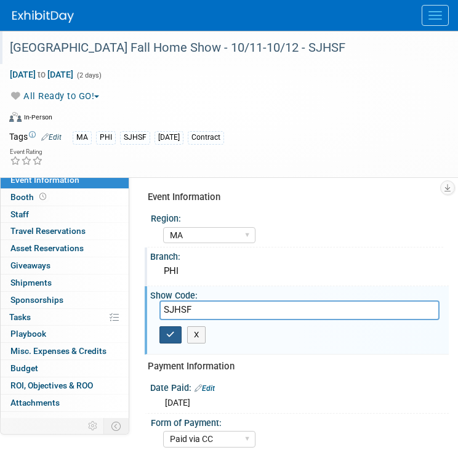
type input "SJHSF"
click at [169, 337] on icon "button" at bounding box center [170, 334] width 9 height 8
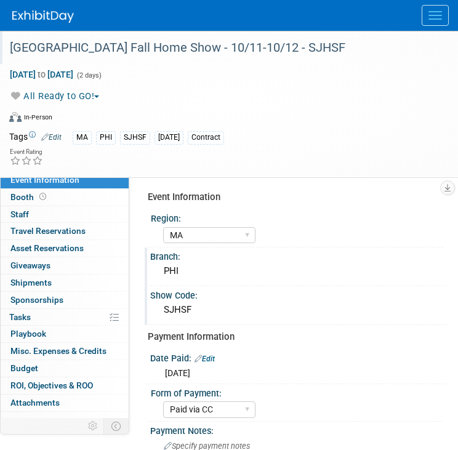
click at [50, 12] on img at bounding box center [43, 16] width 62 height 12
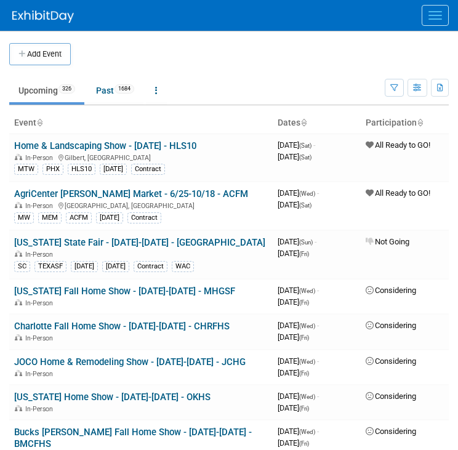
click at [435, 14] on button "Menu" at bounding box center [434, 15] width 27 height 21
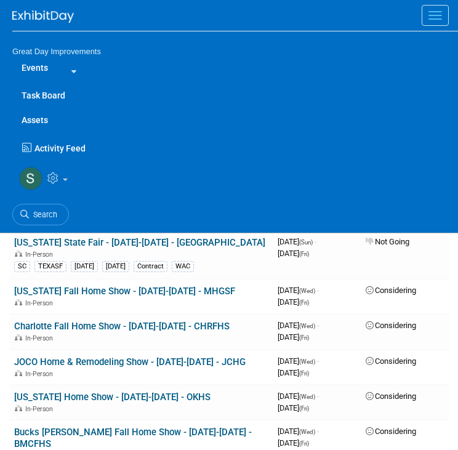
click at [47, 200] on ul "Search" at bounding box center [234, 213] width 445 height 30
click at [45, 207] on link "Search" at bounding box center [40, 215] width 57 height 22
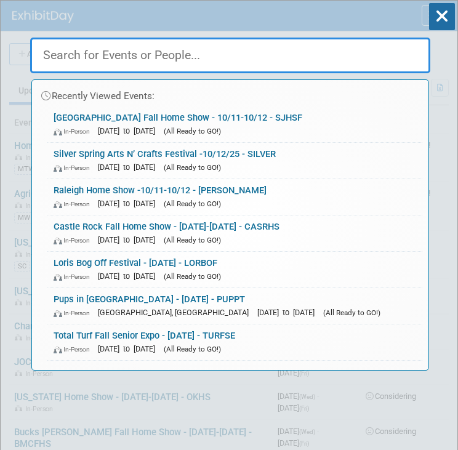
paste input "SLCFS"
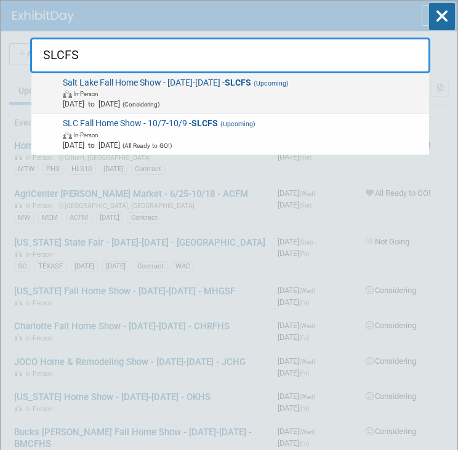
type input "SLCFS"
click at [204, 81] on span "Salt Lake Fall Home Show - 10/01/25-10/31/25 - SLCFS (Upcoming) In-Person Oct 1…" at bounding box center [241, 94] width 365 height 32
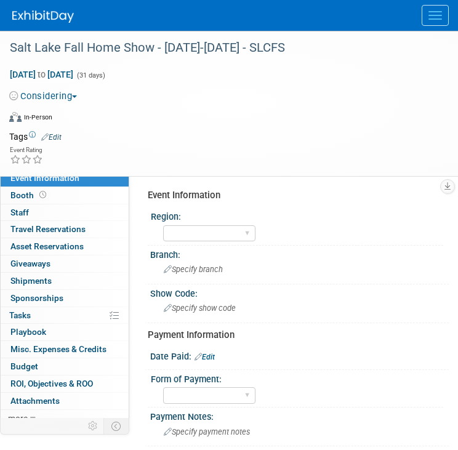
click at [215, 353] on link "Edit" at bounding box center [204, 357] width 20 height 9
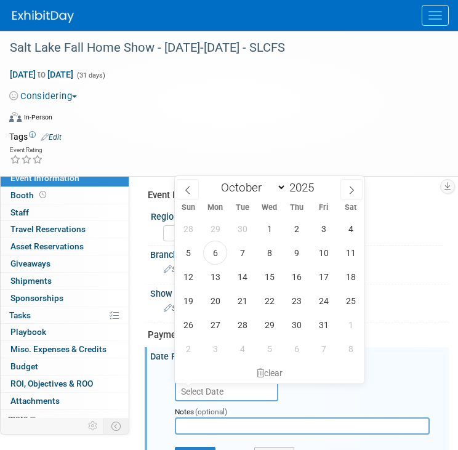
click at [219, 394] on input "text" at bounding box center [226, 391] width 103 height 20
click at [321, 188] on span at bounding box center [318, 190] width 9 height 7
type input "2024"
click at [208, 281] on span "14" at bounding box center [215, 277] width 24 height 24
type input "Oct 14, 2024"
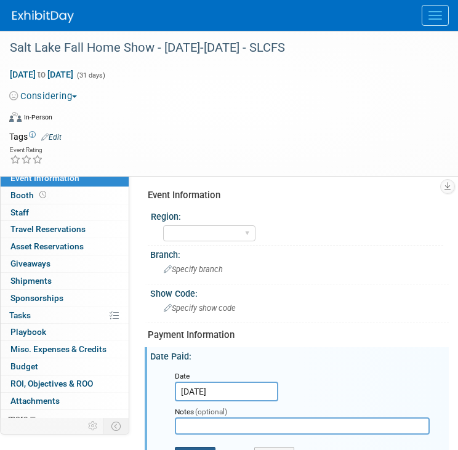
click at [197, 447] on button "Save" at bounding box center [195, 456] width 41 height 18
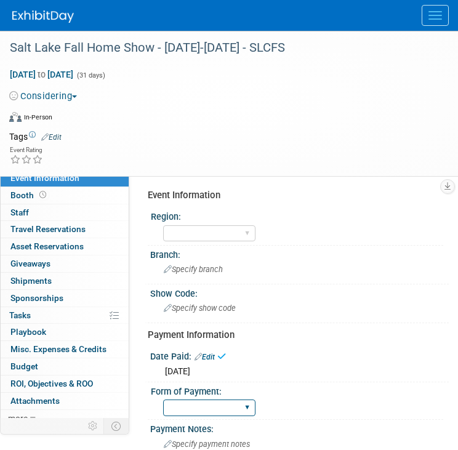
click at [223, 407] on select "Paid via CC Check Requested Pay at the Gate Other" at bounding box center [209, 407] width 92 height 17
select select "Paid via CC"
click at [163, 399] on select "Paid via CC Check Requested Pay at the Gate Other" at bounding box center [209, 407] width 92 height 17
click at [68, 94] on button "Considering" at bounding box center [45, 96] width 73 height 13
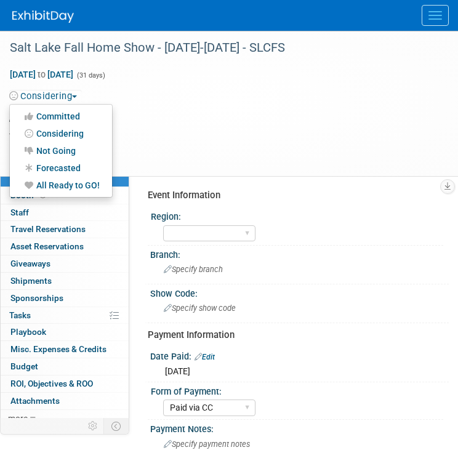
click at [66, 183] on link "All Ready to GO!" at bounding box center [61, 185] width 102 height 17
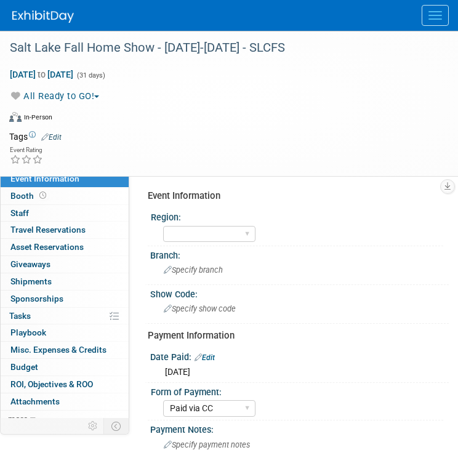
click at [57, 133] on link "Edit" at bounding box center [51, 137] width 20 height 9
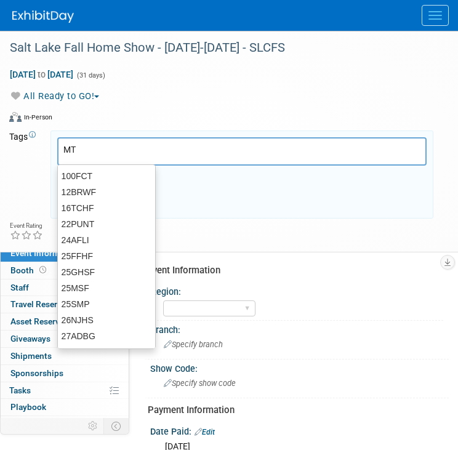
type input "MTW"
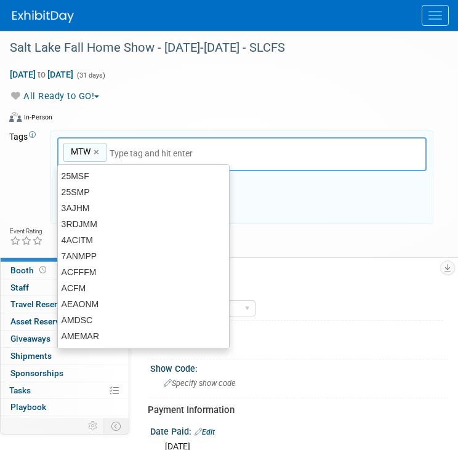
type input "MTW"
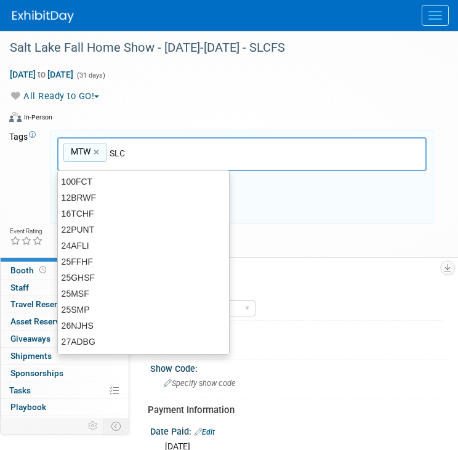
type input "SLC"
type input "MTW, SLC"
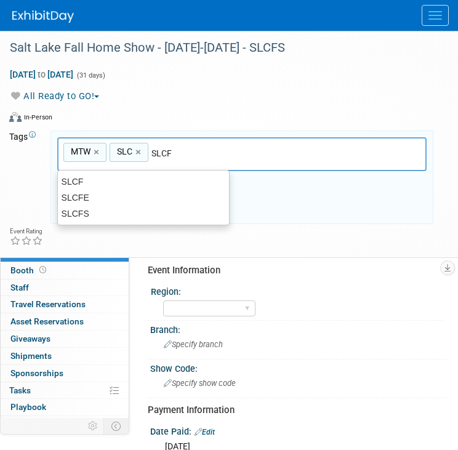
type input "SLCFS"
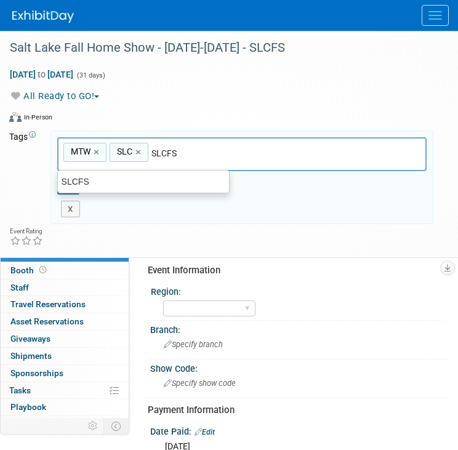
type input "MTW, SLC, SLCFS"
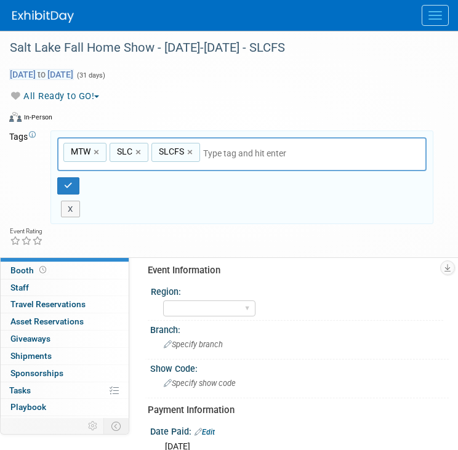
click at [74, 71] on span "Oct 1, 2025 to Oct 31, 2025" at bounding box center [41, 74] width 65 height 11
select select "9"
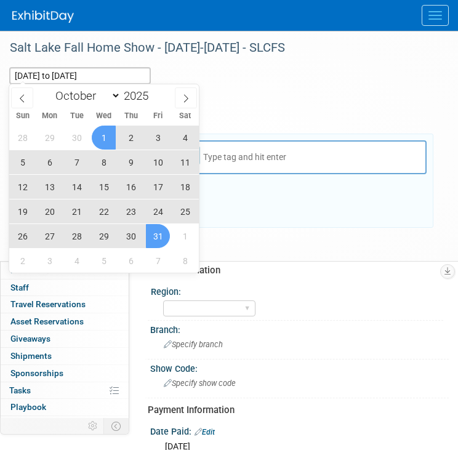
click at [159, 169] on span "10" at bounding box center [158, 162] width 24 height 24
type input "[DATE]"
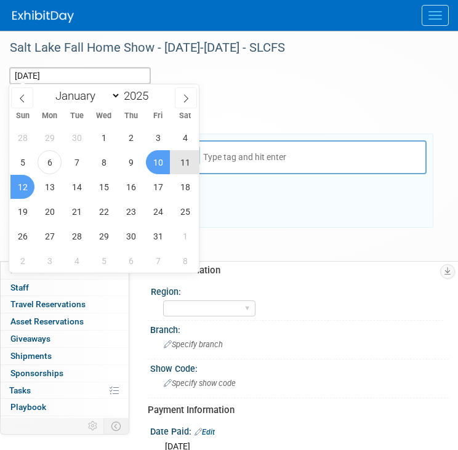
click at [25, 185] on span "12" at bounding box center [22, 187] width 24 height 24
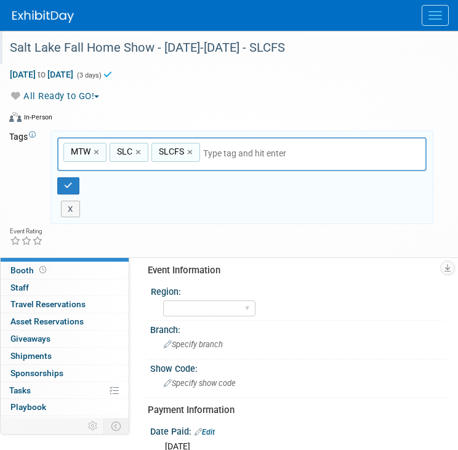
click at [231, 55] on div "Salt Lake Fall Home Show - 10/01/25-10/31/25 - SLCFS" at bounding box center [220, 48] width 428 height 22
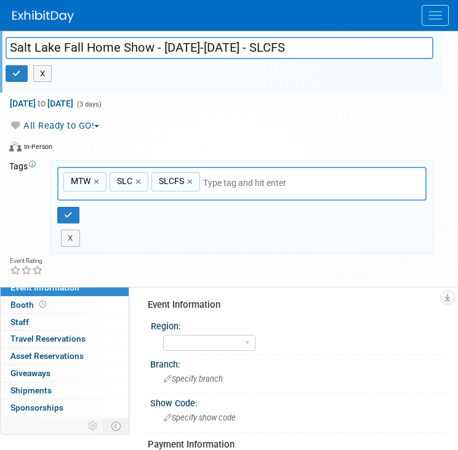
drag, startPoint x: 270, startPoint y: 46, endPoint x: 181, endPoint y: 49, distance: 89.3
click at [181, 49] on input "Salt Lake Fall Home Show - 10/01/25-10/31/25 - SLCFS" at bounding box center [220, 48] width 428 height 22
type input "Salt Lake Fall Home Show - 10/10-10/12 - SLCFS"
click at [25, 76] on button "button" at bounding box center [17, 73] width 22 height 17
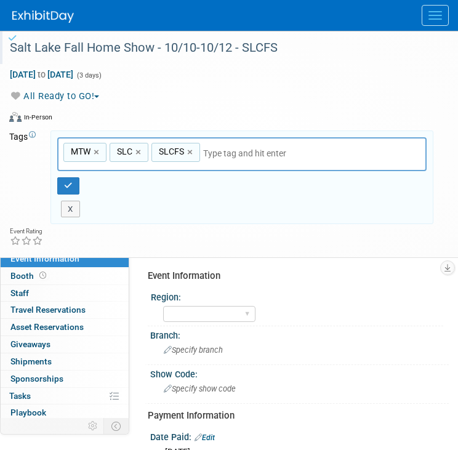
click at [229, 152] on input "text" at bounding box center [289, 153] width 172 height 12
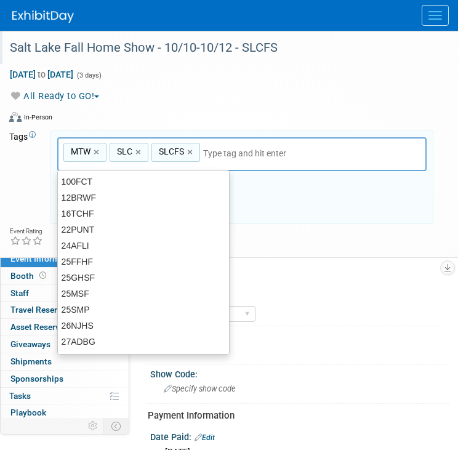
click at [209, 149] on input "text" at bounding box center [289, 153] width 172 height 12
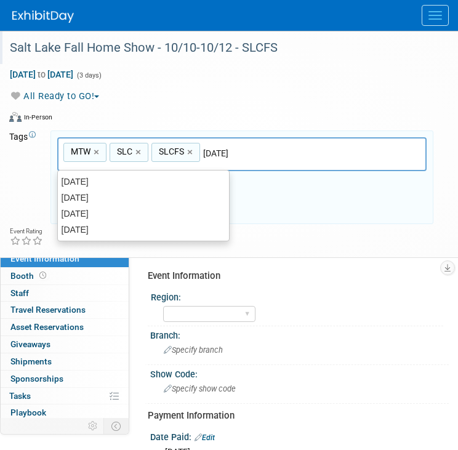
type input "[DATE]"
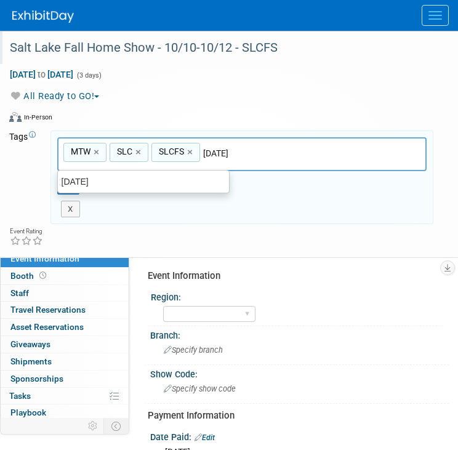
type input "MTW, SLC, SLCFS, Oct25"
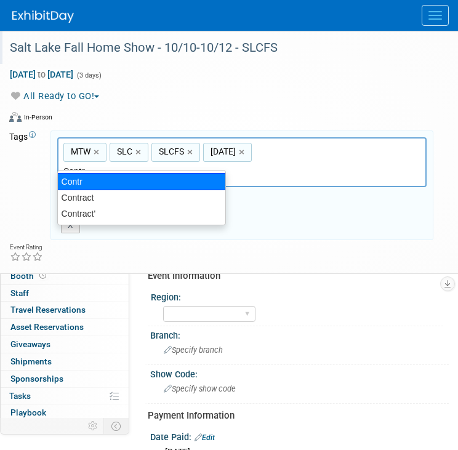
type input "Contract"
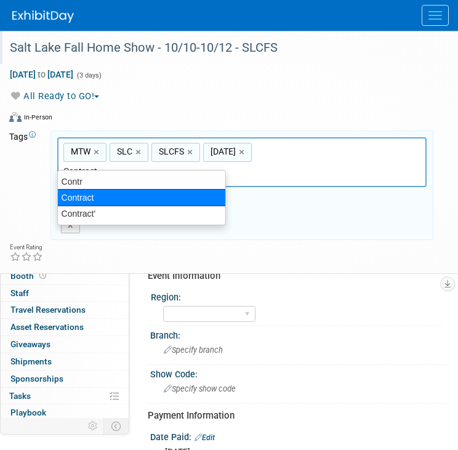
type input "MTW, SLC, SLCFS, Oct25, Contract"
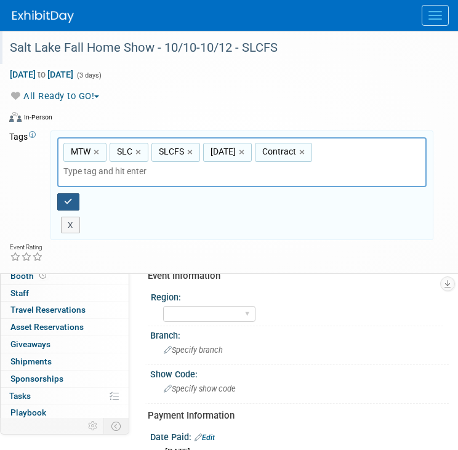
click at [72, 193] on button "button" at bounding box center [68, 201] width 22 height 17
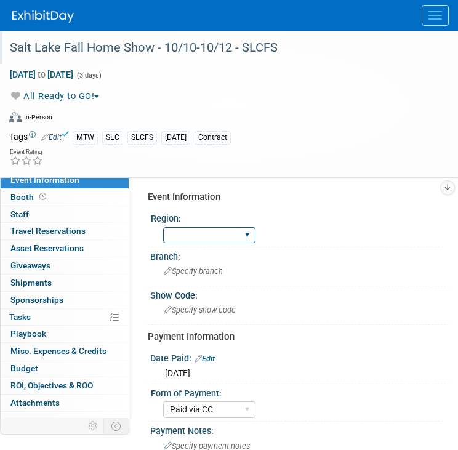
click at [217, 236] on select "GC MA MW MTW NE NEW OV PL PNW SA SE SC UMW FL" at bounding box center [209, 235] width 92 height 17
select select "MTW"
click at [163, 227] on select "GC MA MW MTW NE NEW OV PL PNW SA SE SC UMW FL" at bounding box center [209, 235] width 92 height 17
click at [233, 277] on div "Specify branch" at bounding box center [299, 270] width 280 height 19
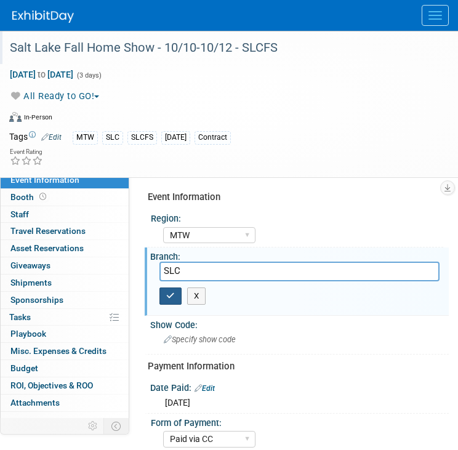
type input "SLC"
click at [174, 297] on icon "button" at bounding box center [170, 296] width 9 height 8
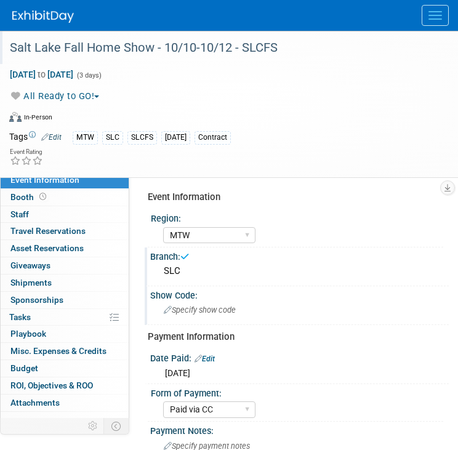
click at [213, 309] on span "Specify show code" at bounding box center [200, 309] width 72 height 9
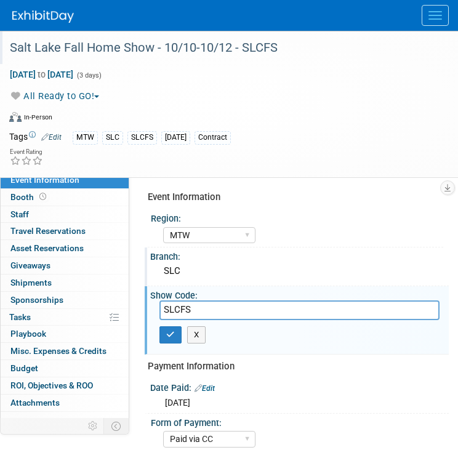
type input "SLCFS"
click at [160, 349] on div "SLCFS X" at bounding box center [299, 325] width 298 height 50
click at [174, 330] on icon "button" at bounding box center [170, 334] width 9 height 8
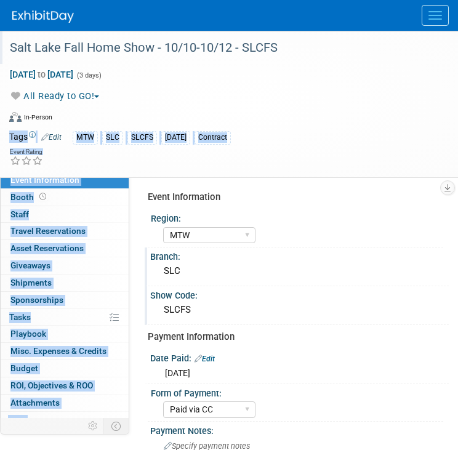
drag, startPoint x: 452, startPoint y: 115, endPoint x: 460, endPoint y: 159, distance: 44.5
click at [457, 159] on html "Great Day Improvements Events Add Event Bulk Upload Events Shareable Event Boar…" at bounding box center [229, 225] width 458 height 450
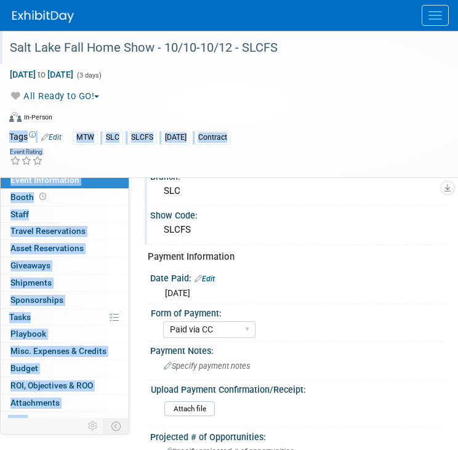
scroll to position [145, 0]
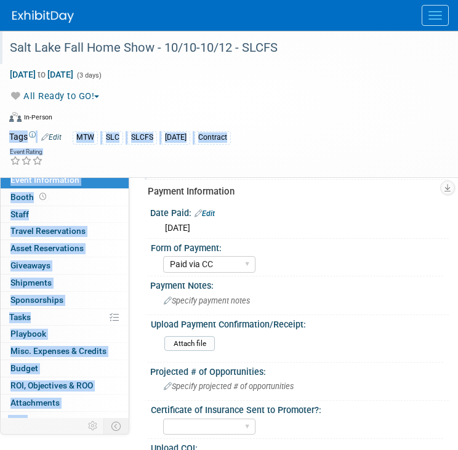
click at [387, 160] on div "Event Rating" at bounding box center [221, 158] width 442 height 22
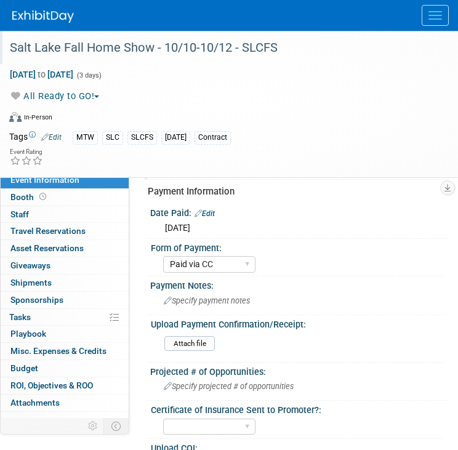
click at [53, 19] on img at bounding box center [43, 16] width 62 height 12
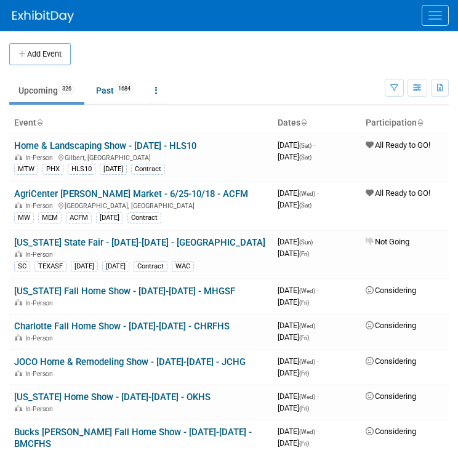
click at [434, 9] on button "Menu" at bounding box center [434, 15] width 27 height 21
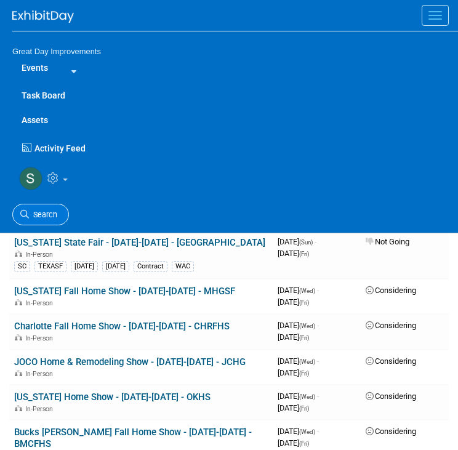
click at [53, 218] on span "Search" at bounding box center [43, 214] width 28 height 9
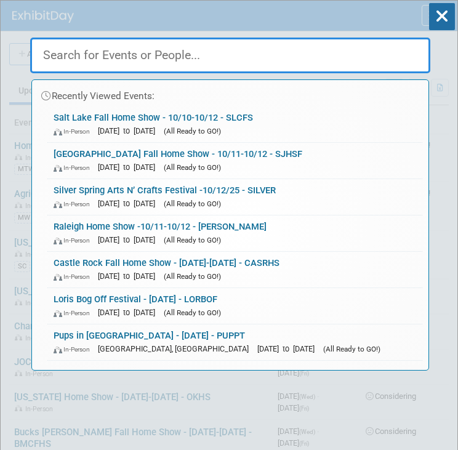
paste input "SONHS"
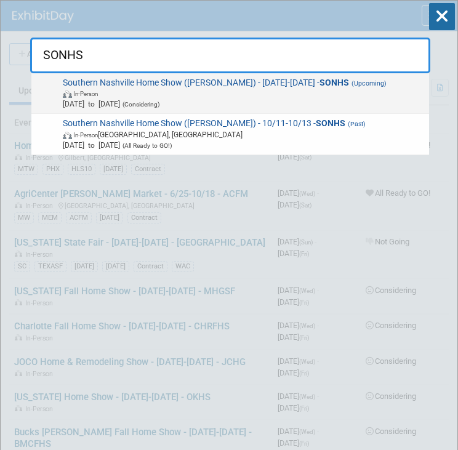
type input "SONHS"
click at [186, 90] on span "In-Person" at bounding box center [244, 93] width 362 height 10
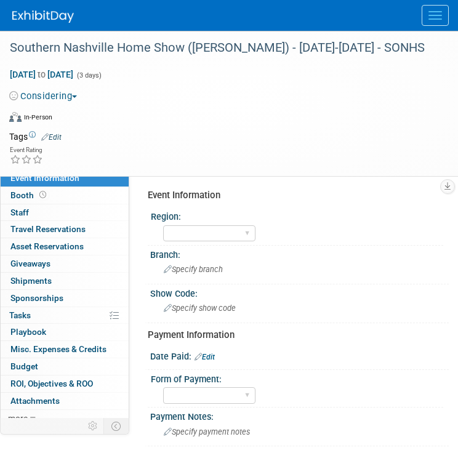
click at [214, 348] on div "Date Paid: Edit" at bounding box center [299, 355] width 298 height 16
click at [213, 357] on link "Edit" at bounding box center [204, 357] width 20 height 9
select select "9"
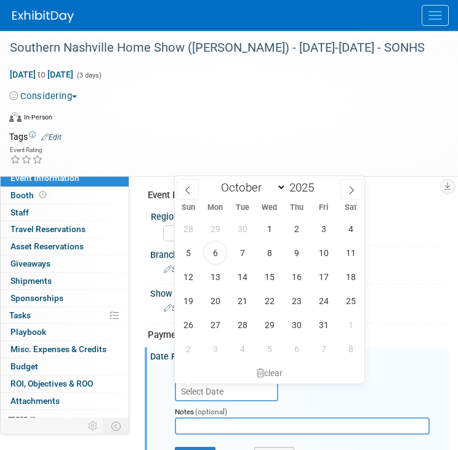
click at [210, 389] on input "text" at bounding box center [226, 391] width 103 height 20
click at [318, 189] on span at bounding box center [318, 190] width 9 height 7
type input "2024"
click at [217, 276] on span "14" at bounding box center [215, 277] width 24 height 24
type input "Oct 14, 2024"
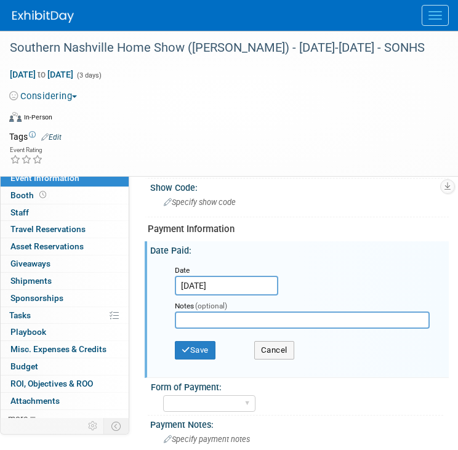
scroll to position [142, 0]
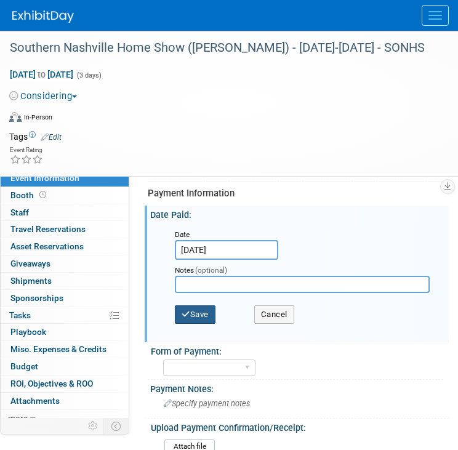
click at [199, 314] on button "Save" at bounding box center [195, 314] width 41 height 18
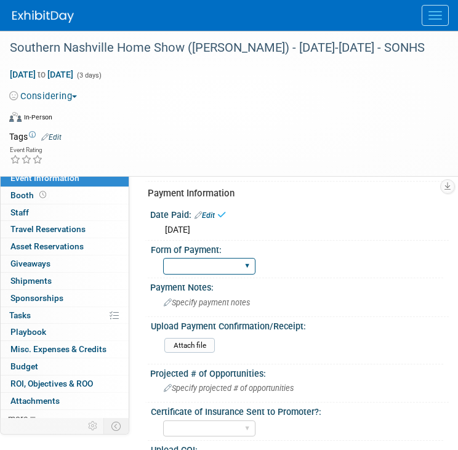
click at [209, 258] on select "Paid via CC Check Requested Pay at the Gate Other" at bounding box center [209, 266] width 92 height 17
select select "Paid via CC"
click at [163, 258] on select "Paid via CC Check Requested Pay at the Gate Other" at bounding box center [209, 266] width 92 height 17
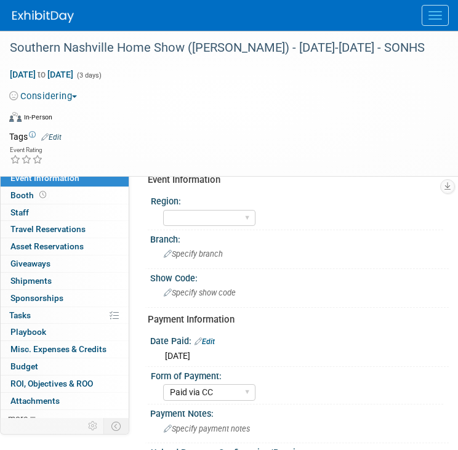
scroll to position [0, 0]
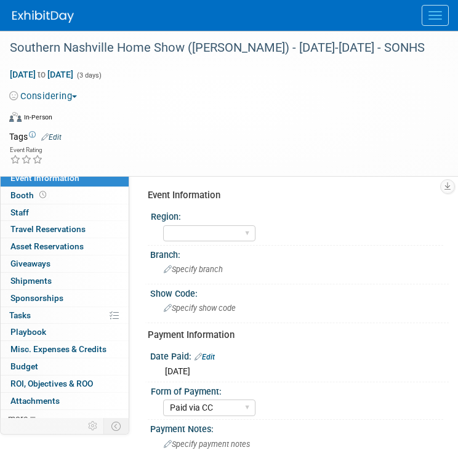
drag, startPoint x: 52, startPoint y: 103, endPoint x: 56, endPoint y: 97, distance: 7.5
click at [56, 97] on div "Oct 10, 2025 to Oct 12, 2025 (3 days) Oct 10, 2025 to Oct 12, 2025 Considering …" at bounding box center [221, 96] width 442 height 65
click at [56, 97] on button "Considering" at bounding box center [45, 96] width 73 height 13
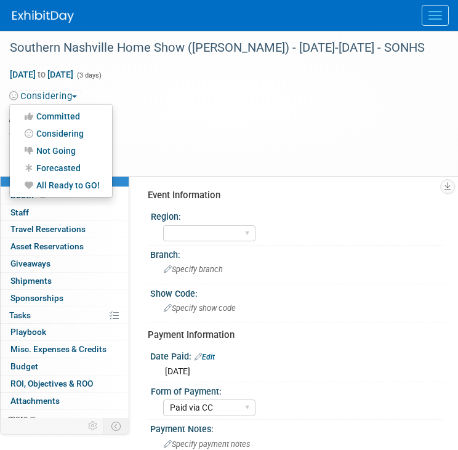
click at [89, 186] on link "All Ready to GO!" at bounding box center [61, 185] width 102 height 17
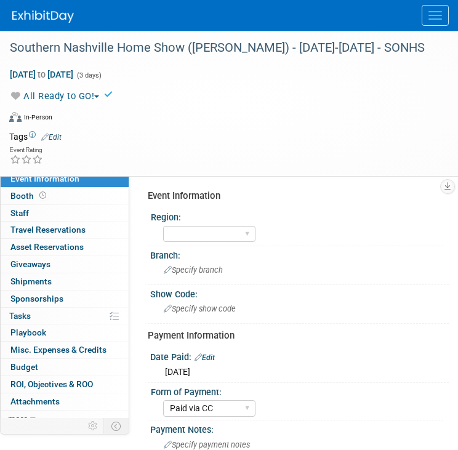
click at [54, 134] on link "Edit" at bounding box center [51, 137] width 20 height 9
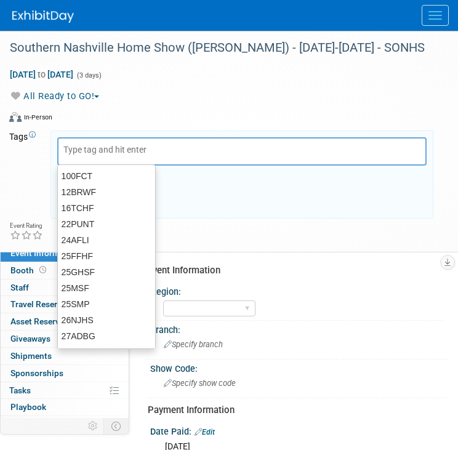
click at [81, 147] on input "text" at bounding box center [112, 149] width 98 height 12
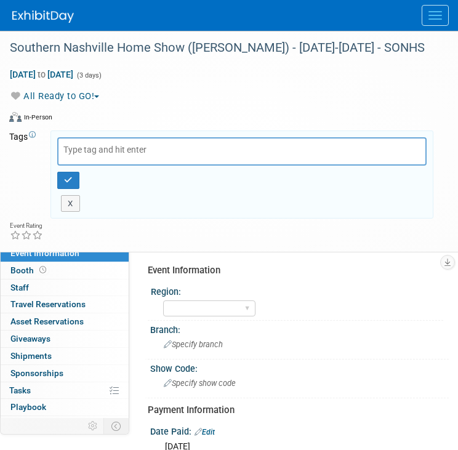
drag, startPoint x: 79, startPoint y: 157, endPoint x: 79, endPoint y: 145, distance: 12.3
click at [79, 157] on div at bounding box center [241, 151] width 369 height 28
click at [79, 145] on input "text" at bounding box center [112, 149] width 98 height 12
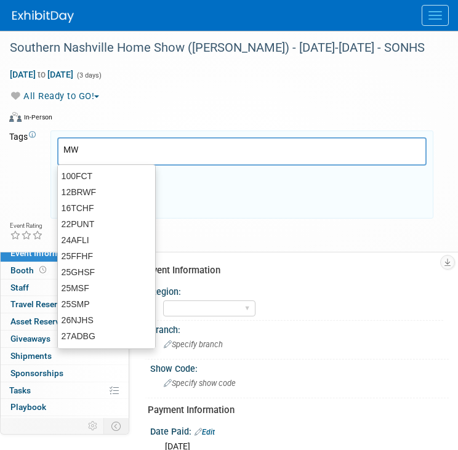
type input "MW"
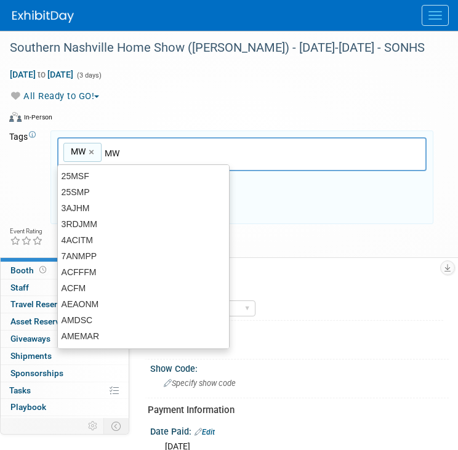
type input "MW"
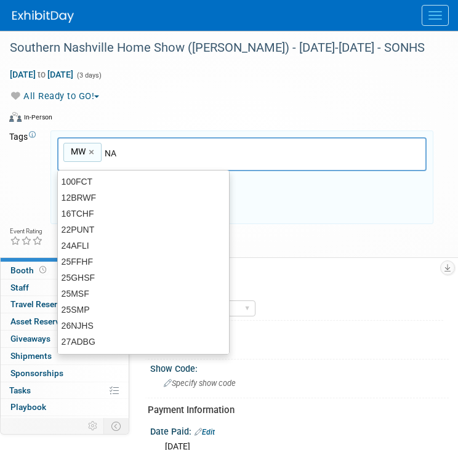
type input "NAS"
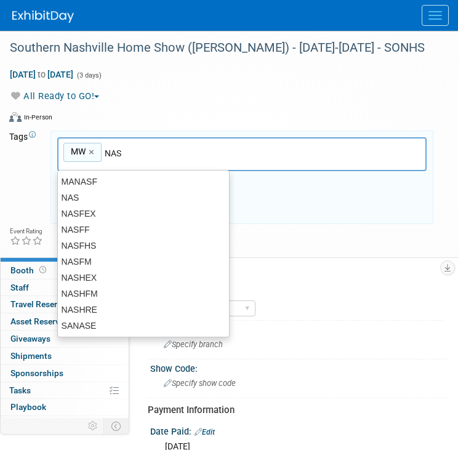
type input "MW, NAS"
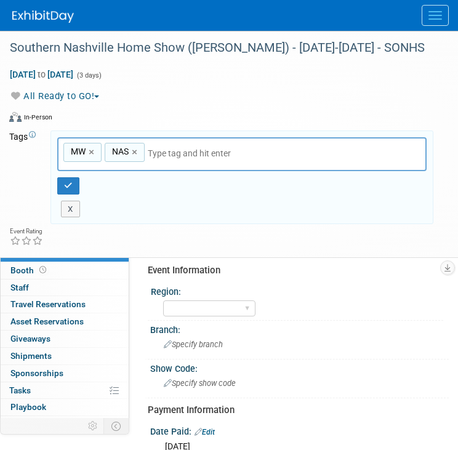
click at [257, 150] on input "text" at bounding box center [234, 153] width 172 height 12
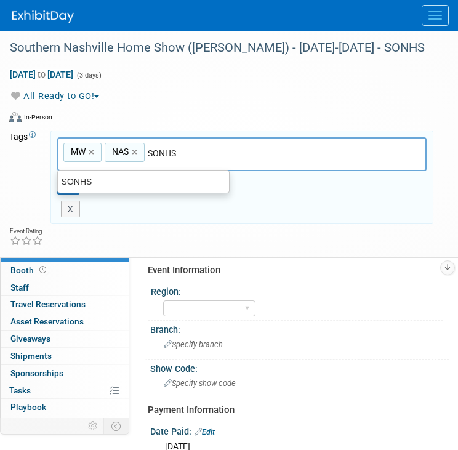
type input "SONHS"
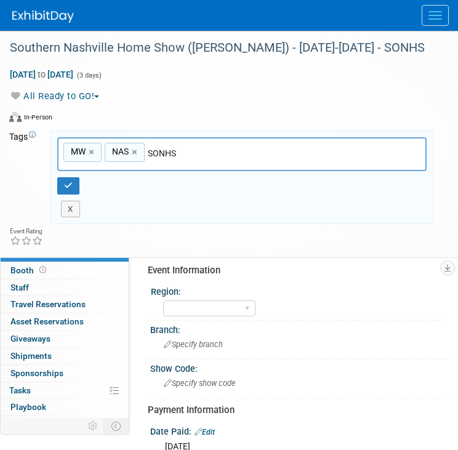
type input "MW, NAS, SONHS"
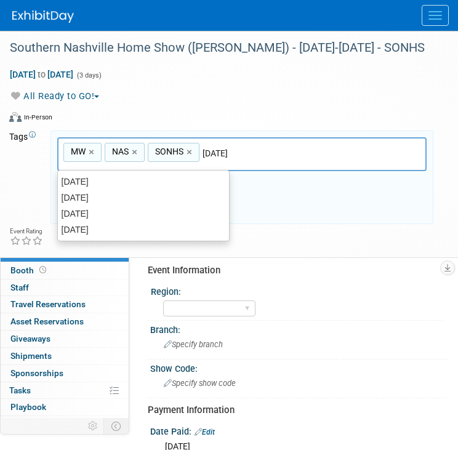
type input "[DATE]"
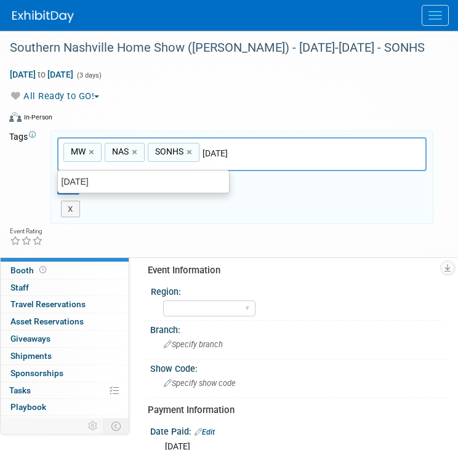
type input "MW, NAS, SONHS, OCT25"
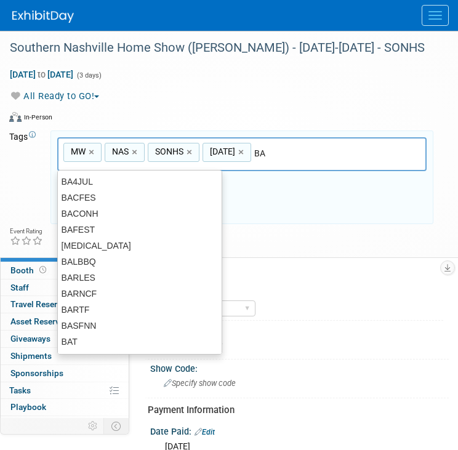
type input "B"
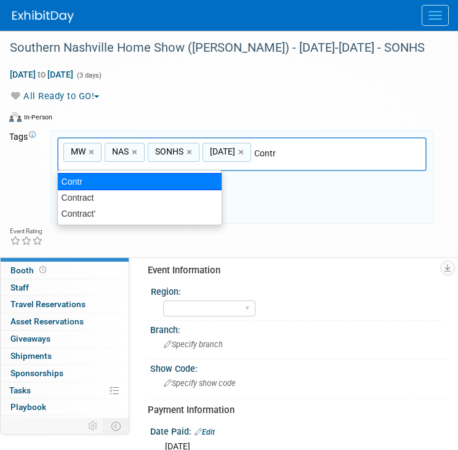
type input "Contract"
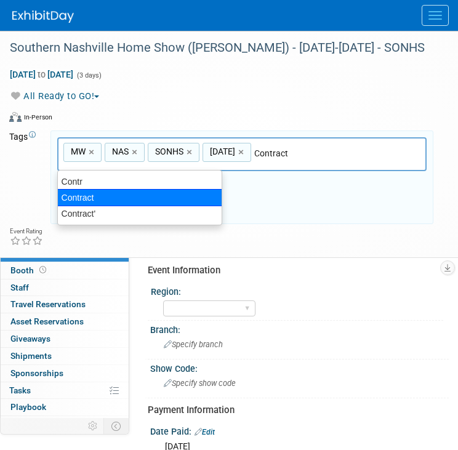
type input "MW, NAS, SONHS, OCT25, Contract"
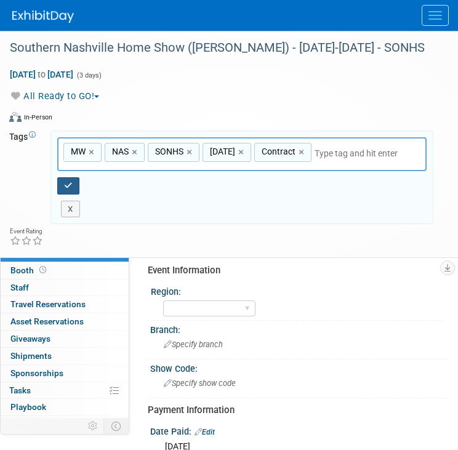
click at [66, 182] on icon "button" at bounding box center [68, 186] width 9 height 8
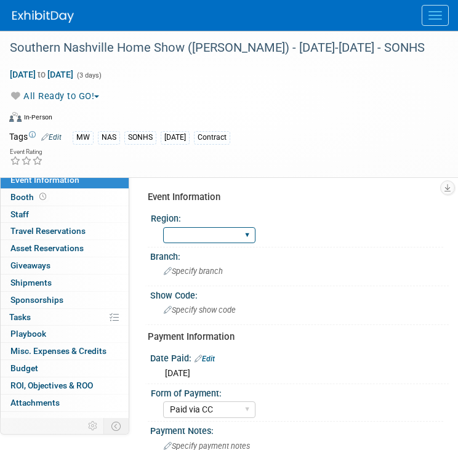
click at [217, 233] on select "GC MA MW MTW NE NEW OV PL PNW SA SE SC UMW FL" at bounding box center [209, 235] width 92 height 17
select select "MW"
click at [163, 227] on select "GC MA MW MTW NE NEW OV PL PNW SA SE SC UMW FL" at bounding box center [209, 235] width 92 height 17
click at [191, 268] on span "Specify branch" at bounding box center [193, 270] width 59 height 9
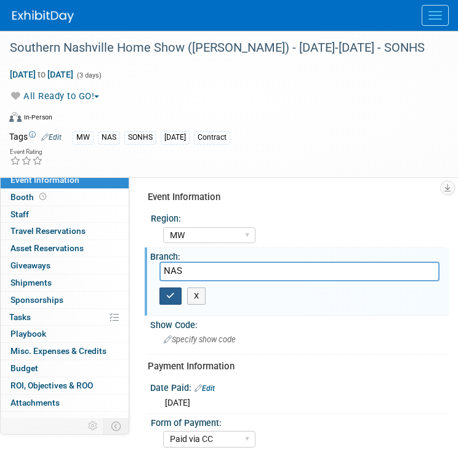
type input "NAS"
click at [172, 293] on icon "button" at bounding box center [170, 296] width 9 height 8
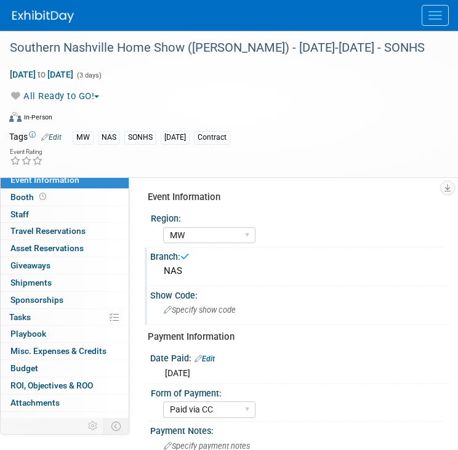
click at [180, 308] on span "Specify show code" at bounding box center [200, 309] width 72 height 9
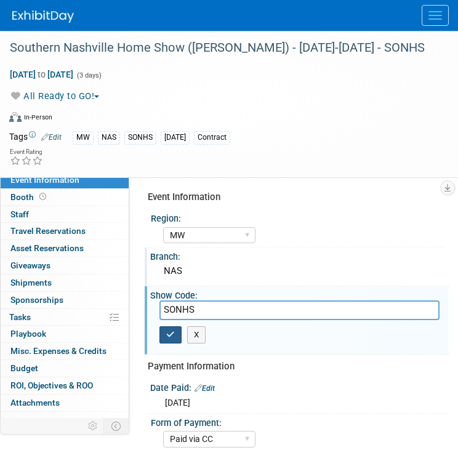
type input "SONHS"
click at [171, 330] on icon "button" at bounding box center [170, 334] width 9 height 8
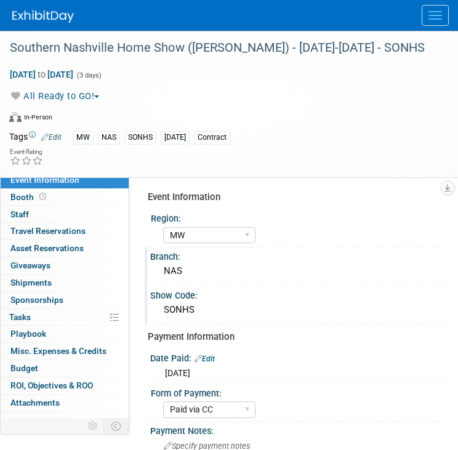
click at [54, 14] on img at bounding box center [43, 16] width 62 height 12
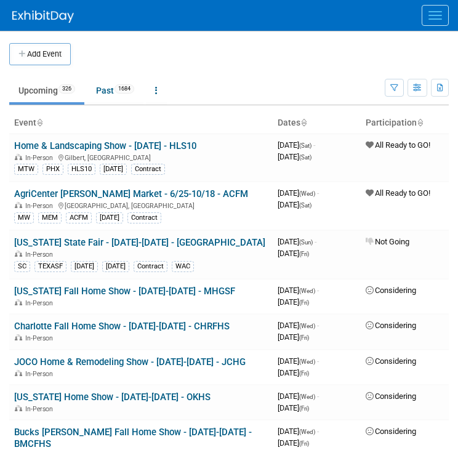
click at [433, 7] on button "Menu" at bounding box center [434, 15] width 27 height 21
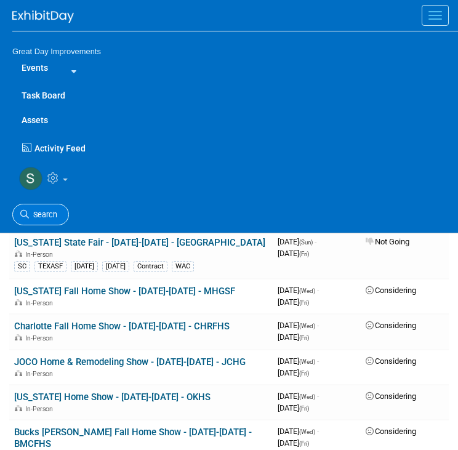
click at [32, 212] on span "Search" at bounding box center [43, 214] width 28 height 9
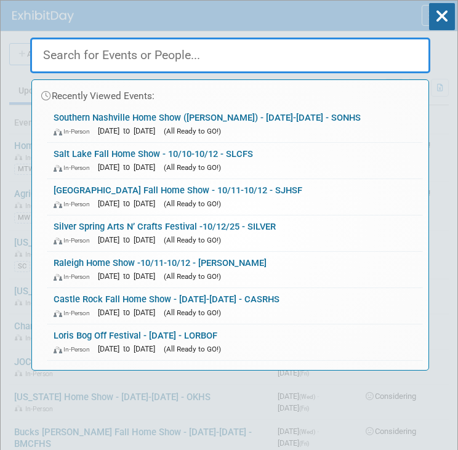
click at [52, 52] on input "text" at bounding box center [230, 56] width 400 height 36
paste input "SOUCHS"
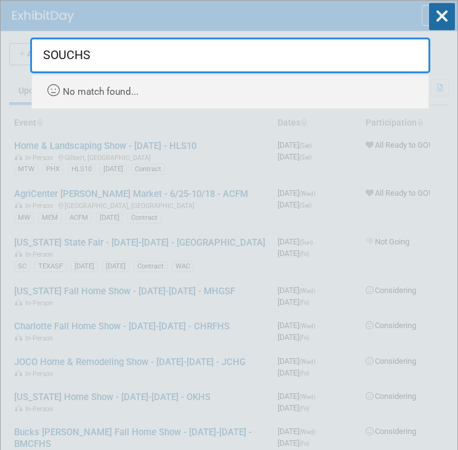
click at [89, 57] on input "SOUCHS" at bounding box center [230, 56] width 400 height 36
paste input "text"
type input "S"
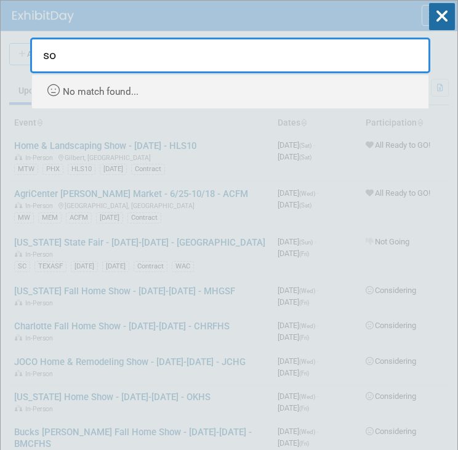
type input "s"
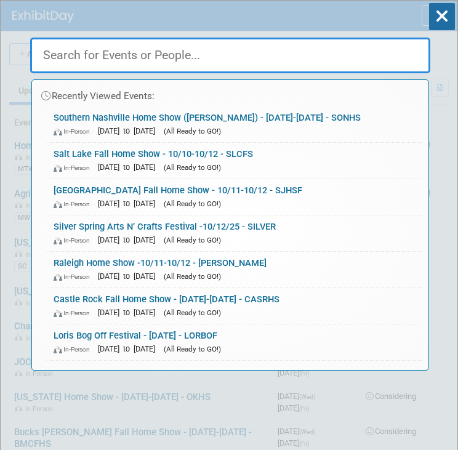
click at [74, 54] on input "text" at bounding box center [230, 56] width 400 height 36
click at [88, 58] on input "text" at bounding box center [230, 56] width 400 height 36
paste input "VENHSF"
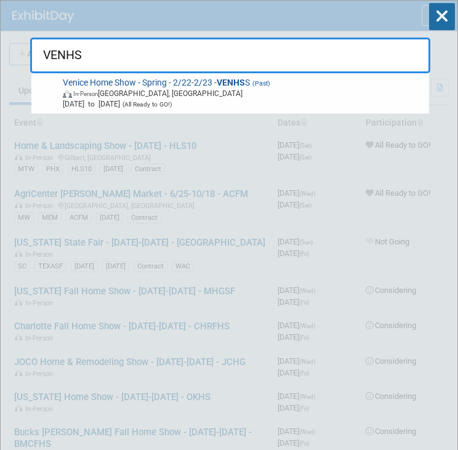
type input "VENHS"
drag, startPoint x: 234, startPoint y: 157, endPoint x: 49, endPoint y: 17, distance: 231.5
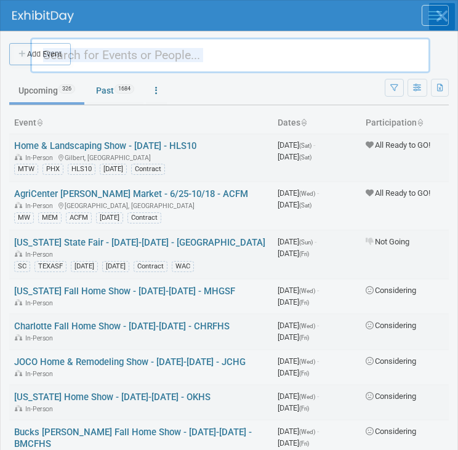
click at [49, 17] on body "Great Day Improvements Events Add Event Bulk Upload Events Shareable Event Boar…" at bounding box center [229, 225] width 458 height 450
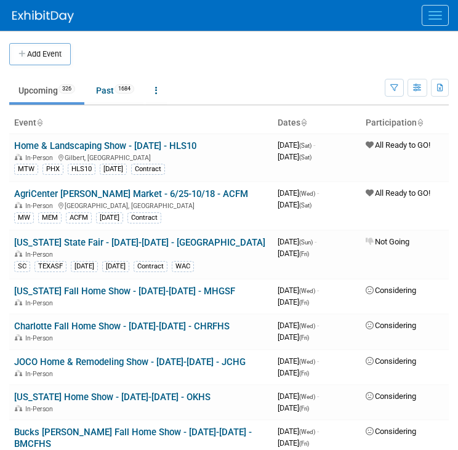
click at [49, 17] on img at bounding box center [43, 16] width 62 height 12
click at [52, 44] on button "Add Event" at bounding box center [40, 54] width 62 height 22
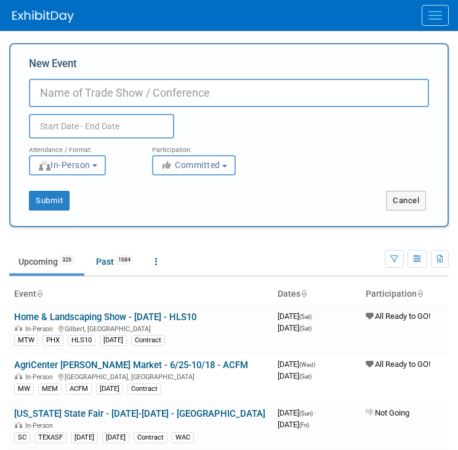
click at [94, 97] on input "New Event" at bounding box center [229, 93] width 400 height 28
paste input "SOUCHS"
click at [36, 93] on input "10/11-10/12 - SOUCHS" at bounding box center [229, 93] width 400 height 28
paste input "[US_STATE] Home Show"
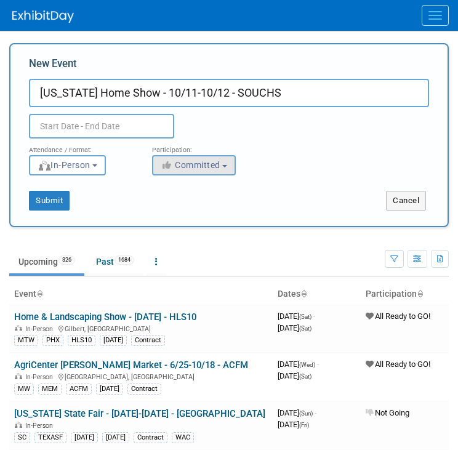
type input "[US_STATE] Home Show - 10/11-10/12 - SOUCHS"
drag, startPoint x: 201, startPoint y: 163, endPoint x: 183, endPoint y: 158, distance: 17.9
click at [183, 158] on button "Committed" at bounding box center [194, 165] width 84 height 20
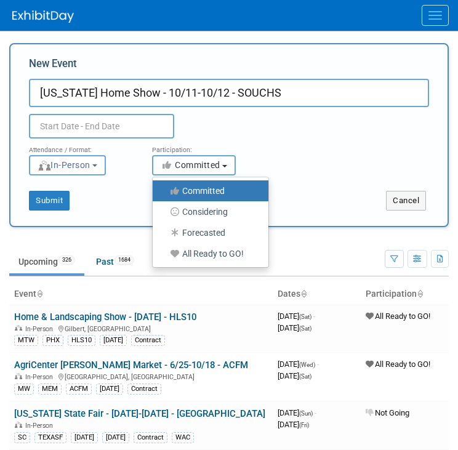
click at [183, 158] on button "Committed" at bounding box center [194, 165] width 84 height 20
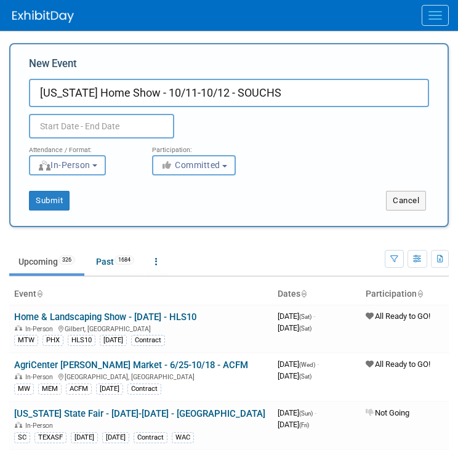
click at [183, 158] on button "Committed" at bounding box center [194, 165] width 84 height 20
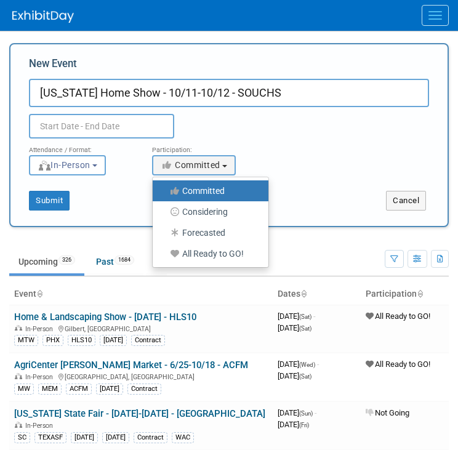
click at [198, 258] on label "All Ready to GO!" at bounding box center [207, 253] width 97 height 16
click at [164, 258] on input "All Ready to GO!" at bounding box center [160, 254] width 8 height 8
select select "102"
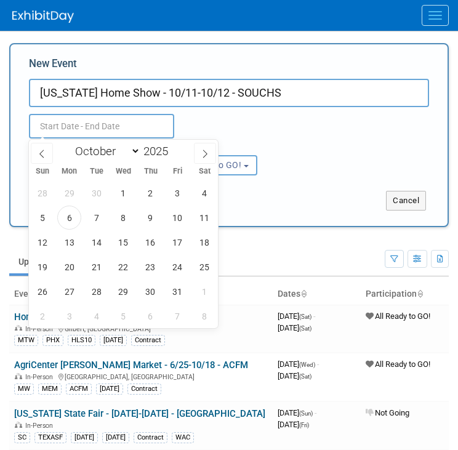
click at [133, 133] on input "text" at bounding box center [101, 126] width 145 height 25
click at [180, 213] on span "10" at bounding box center [178, 217] width 24 height 24
click at [39, 236] on span "12" at bounding box center [42, 242] width 24 height 24
type input "[DATE] to [DATE]"
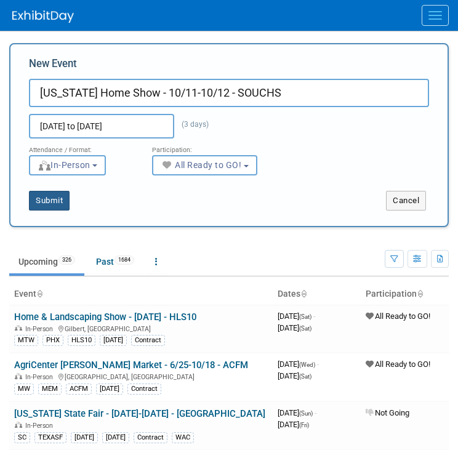
click at [60, 197] on button "Submit" at bounding box center [49, 201] width 41 height 20
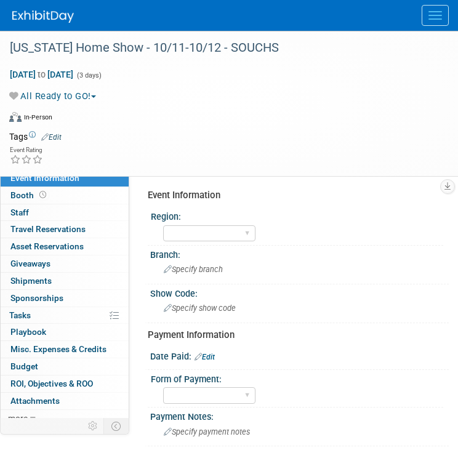
click at [59, 137] on link "Edit" at bounding box center [51, 137] width 20 height 9
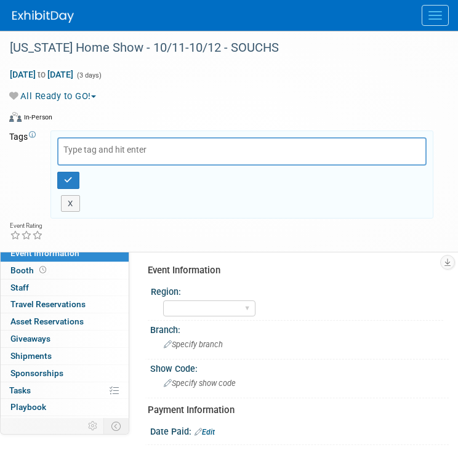
click at [91, 154] on div at bounding box center [241, 151] width 369 height 28
click at [79, 148] on input "text" at bounding box center [112, 149] width 98 height 12
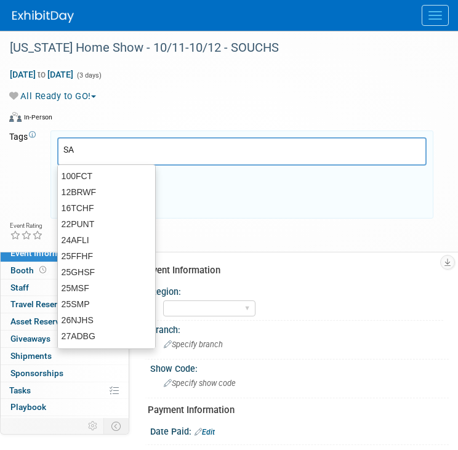
type input "SA"
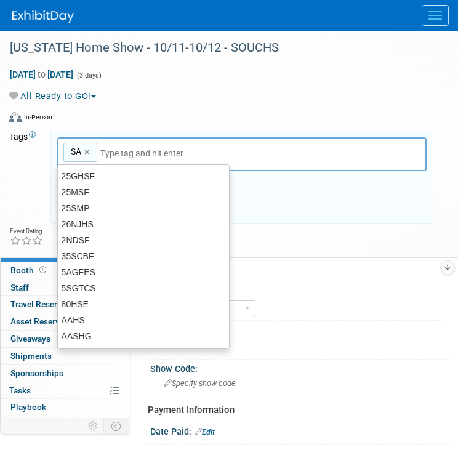
type input "SA"
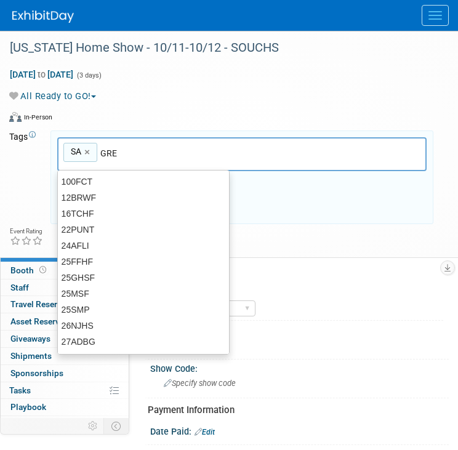
type input "GRE"
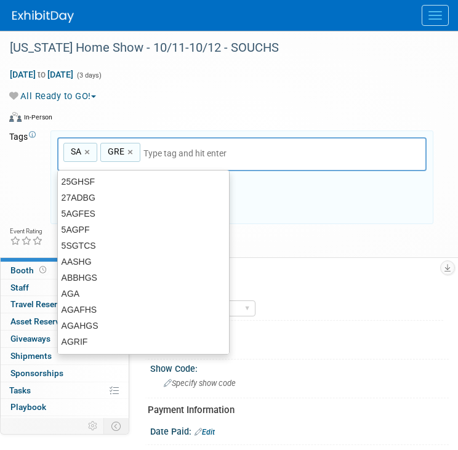
type input "SA, GRE"
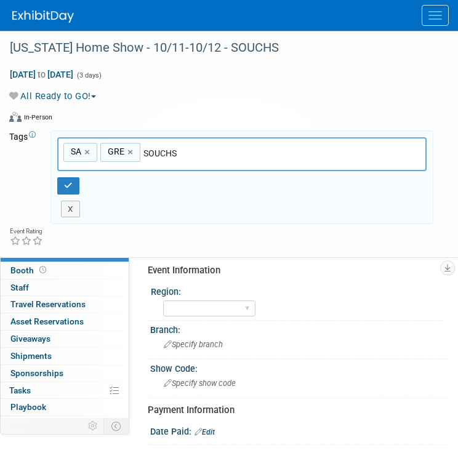
type input "SOUCHS"
type input "SA, GRE, SOUCHS"
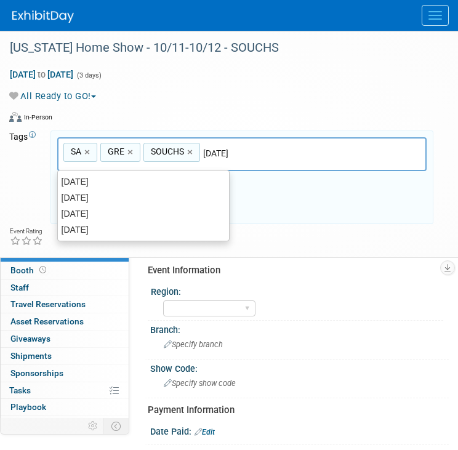
type input "[DATE]"
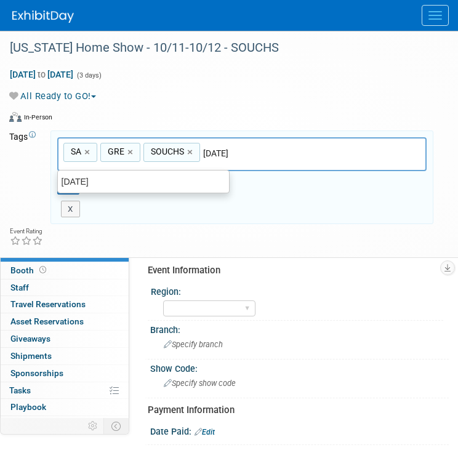
type input "SA, GRE, SOUCHS, OCT25"
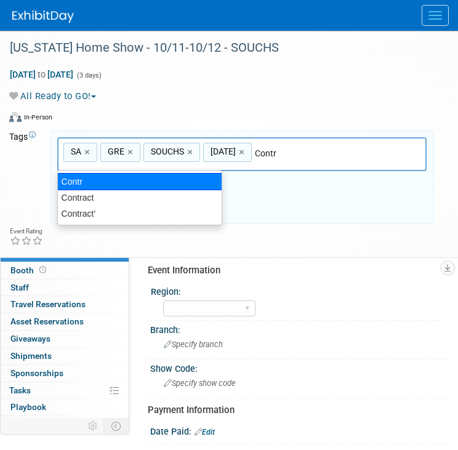
type input "Contract"
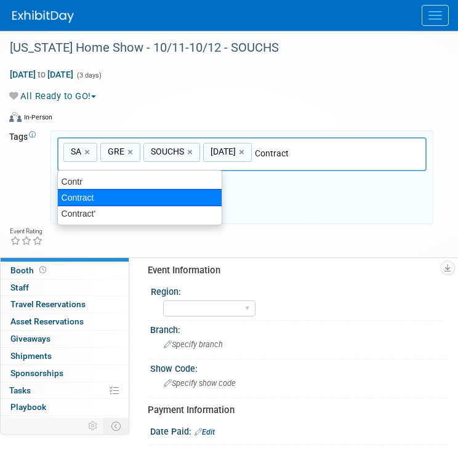
type input "SA, GRE, SOUCHS, OCT25, Contract"
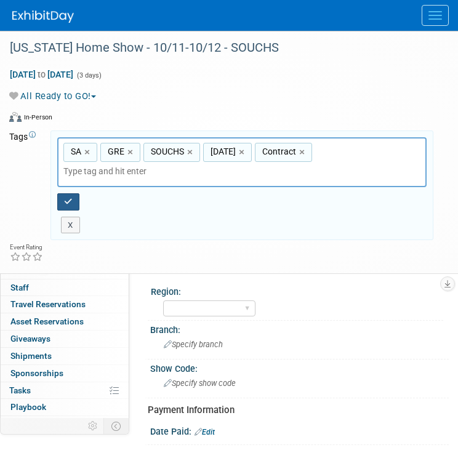
click at [70, 198] on icon "button" at bounding box center [68, 202] width 9 height 8
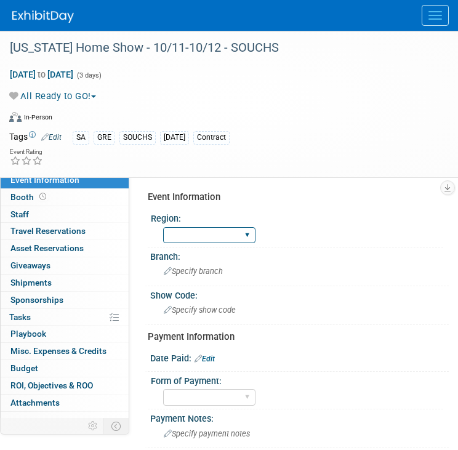
click at [181, 227] on select "GC MA MW MTW NE NEW OV PL PNW SA SE SC UMW FL" at bounding box center [209, 235] width 92 height 17
select select "SA"
click at [163, 227] on select "GC MA MW MTW NE NEW OV PL PNW SA SE SC UMW FL" at bounding box center [209, 235] width 92 height 17
click at [207, 276] on div "Specify branch" at bounding box center [299, 270] width 280 height 19
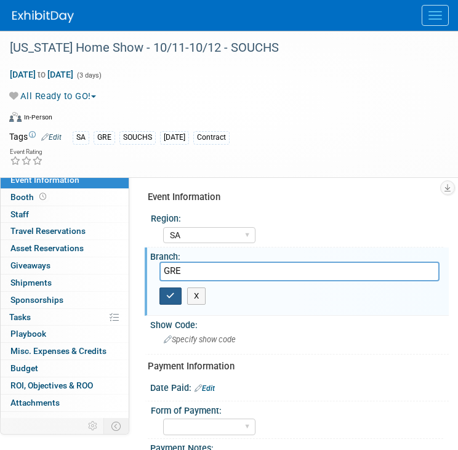
type input "GRE"
click at [177, 290] on button "button" at bounding box center [170, 295] width 22 height 17
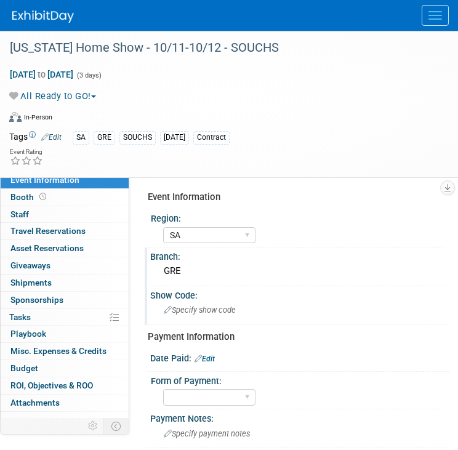
click at [188, 305] on span "Specify show code" at bounding box center [200, 309] width 72 height 9
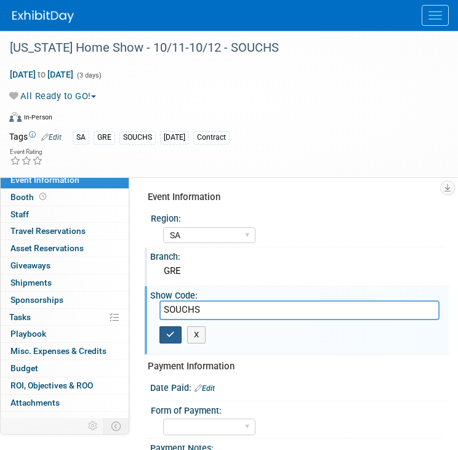
type input "SOUCHS"
click at [170, 332] on icon "button" at bounding box center [170, 334] width 9 height 8
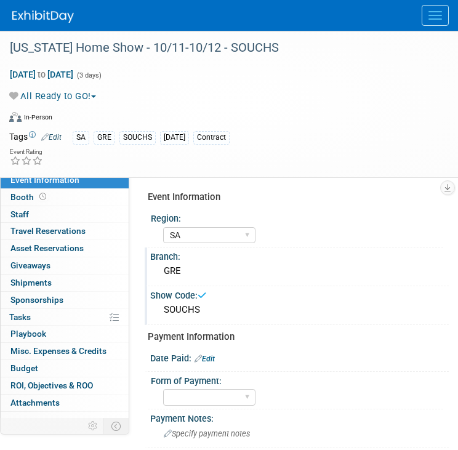
click at [170, 332] on div "Payment Information" at bounding box center [294, 336] width 292 height 13
click at [210, 401] on select "Paid via CC Check Requested Pay at the Gate Other" at bounding box center [209, 397] width 92 height 17
select select "Paid via CC"
click at [163, 389] on select "Paid via CC Check Requested Pay at the Gate Other" at bounding box center [209, 397] width 92 height 17
click at [215, 359] on link "Edit" at bounding box center [204, 358] width 20 height 9
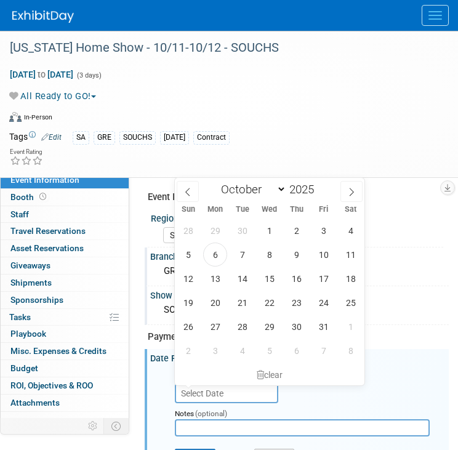
click at [217, 383] on body "Great Day Improvements Events Add Event Bulk Upload Events Shareable Event Boar…" at bounding box center [229, 225] width 458 height 450
click at [190, 196] on span at bounding box center [188, 191] width 22 height 21
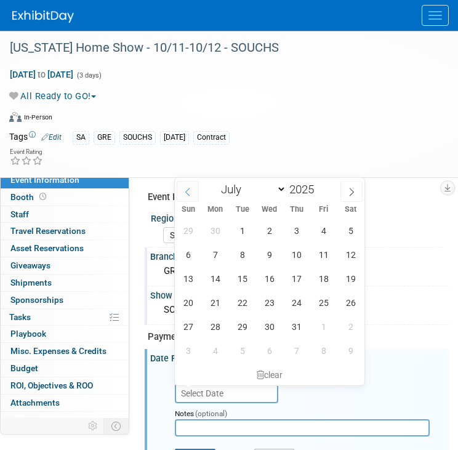
select select "5"
click at [217, 255] on span "9" at bounding box center [215, 254] width 24 height 24
type input "Jun 9, 2025"
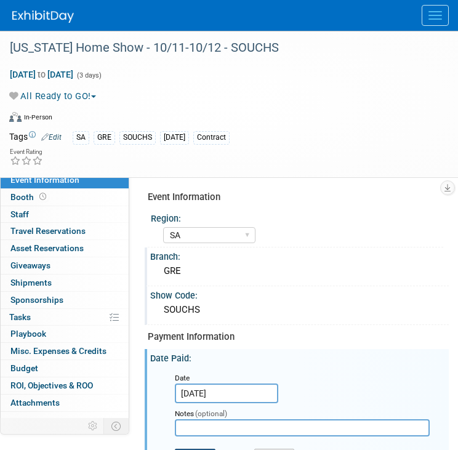
click at [201, 449] on button "Save" at bounding box center [195, 458] width 41 height 18
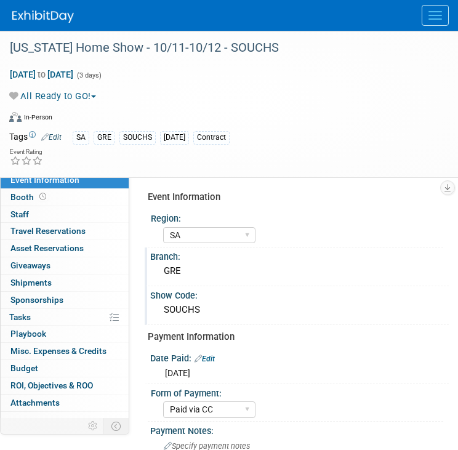
click at [45, 12] on img at bounding box center [43, 16] width 62 height 12
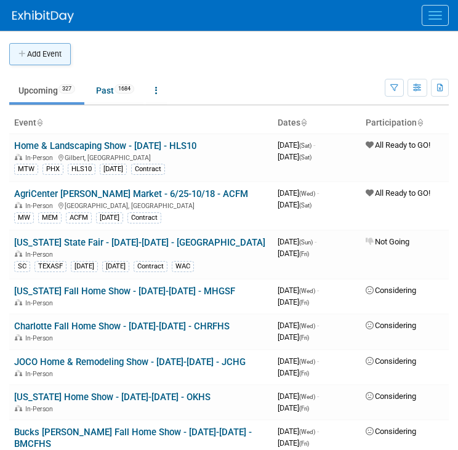
click at [52, 60] on button "Add Event" at bounding box center [40, 54] width 62 height 22
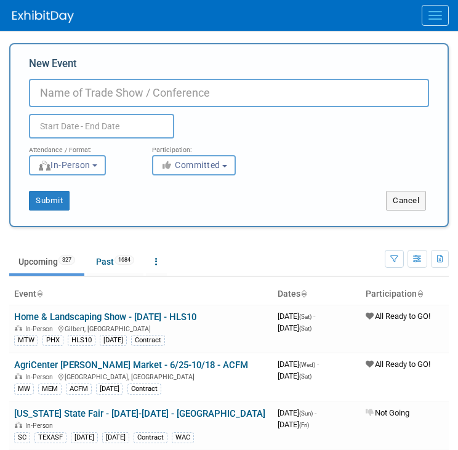
paste input "VENHSF"
type input "VENHSF"
click at [208, 174] on button "Committed" at bounding box center [194, 165] width 84 height 20
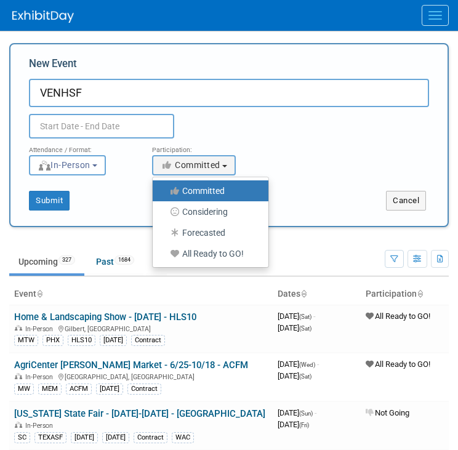
click at [199, 255] on label "All Ready to GO!" at bounding box center [207, 253] width 97 height 16
click at [164, 255] on input "All Ready to GO!" at bounding box center [160, 254] width 8 height 8
select select "102"
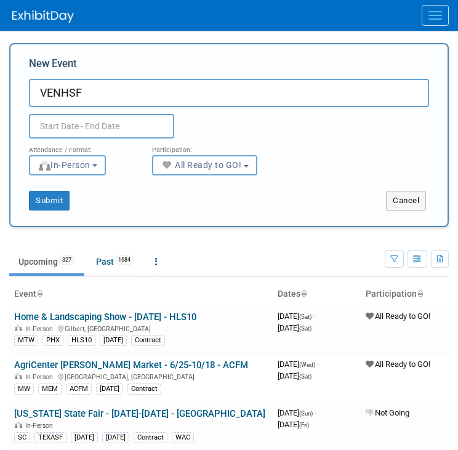
click at [218, 92] on input "VENHSF" at bounding box center [229, 93] width 400 height 28
paste input "Venice Community Center"
click at [220, 117] on div at bounding box center [124, 125] width 209 height 22
click at [167, 94] on input "Venice Community Center- VENHSF" at bounding box center [229, 93] width 400 height 28
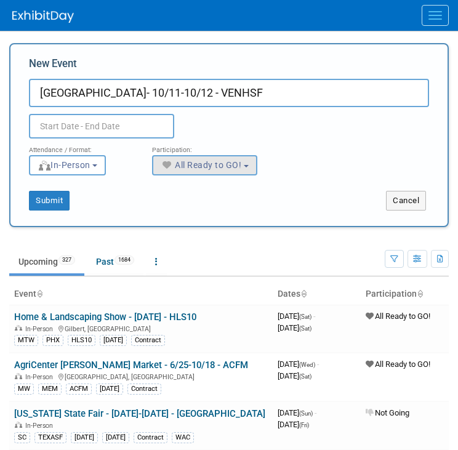
type input "[GEOGRAPHIC_DATA]- 10/11-10/12 - VENHSF"
click at [214, 161] on span "All Ready to GO!" at bounding box center [201, 165] width 81 height 10
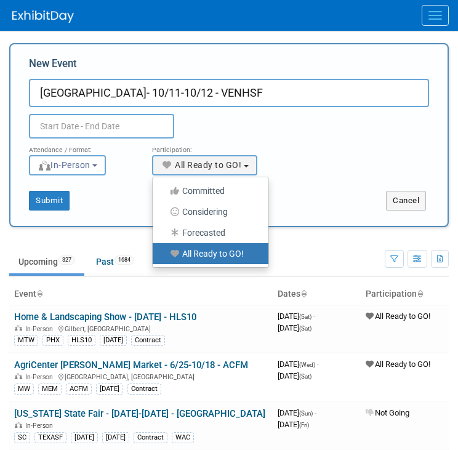
click at [215, 254] on label "All Ready to GO!" at bounding box center [207, 253] width 97 height 16
click at [164, 254] on input "All Ready to GO!" at bounding box center [160, 254] width 8 height 8
click at [96, 116] on input "text" at bounding box center [101, 126] width 145 height 25
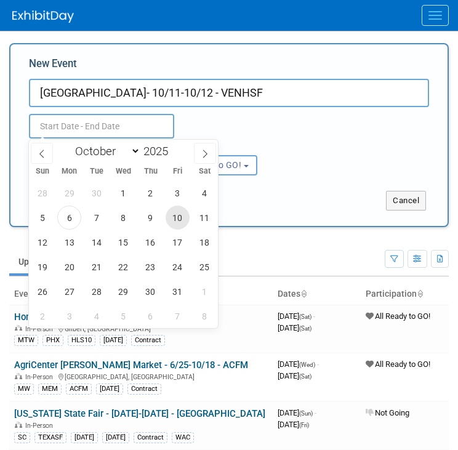
click at [179, 218] on span "10" at bounding box center [178, 217] width 24 height 24
click at [202, 221] on span "11" at bounding box center [205, 217] width 24 height 24
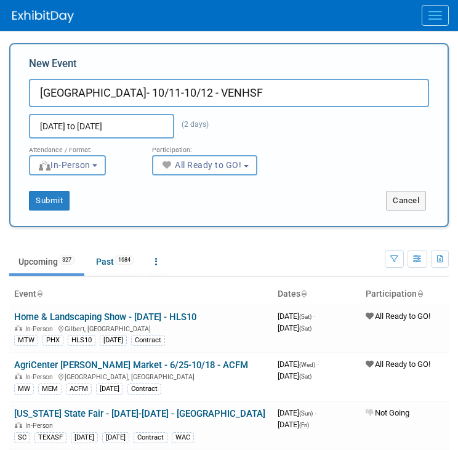
click at [132, 124] on input "Oct 10, 2025 to Oct 11, 2025" at bounding box center [101, 126] width 145 height 25
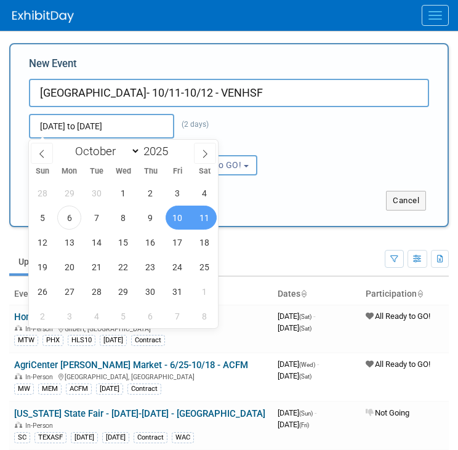
click at [204, 217] on span "11" at bounding box center [205, 217] width 24 height 24
click at [44, 241] on span "12" at bounding box center [42, 242] width 24 height 24
type input "Oct 11, 2025 to Oct 12, 2025"
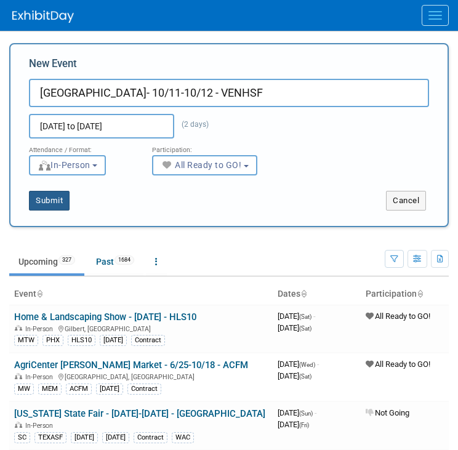
click at [54, 191] on button "Submit" at bounding box center [49, 201] width 41 height 20
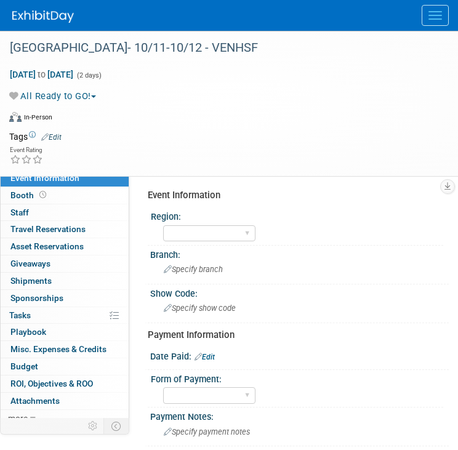
click at [58, 140] on link "Edit" at bounding box center [51, 137] width 20 height 9
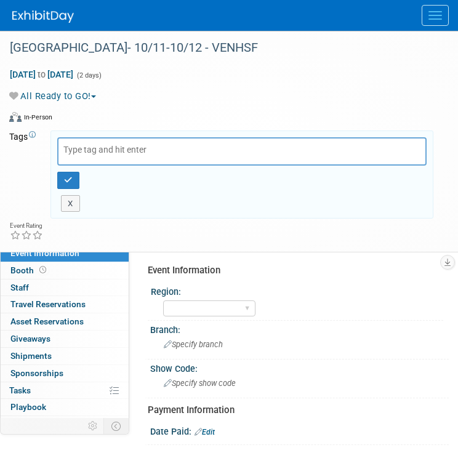
drag, startPoint x: 244, startPoint y: 140, endPoint x: 237, endPoint y: 146, distance: 8.7
click at [244, 140] on div at bounding box center [241, 151] width 369 height 28
click at [237, 146] on div at bounding box center [241, 151] width 369 height 28
click at [218, 151] on div at bounding box center [241, 151] width 369 height 28
type input "FL"
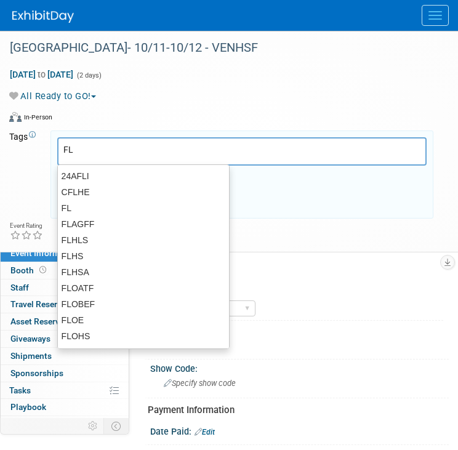
type input "FL"
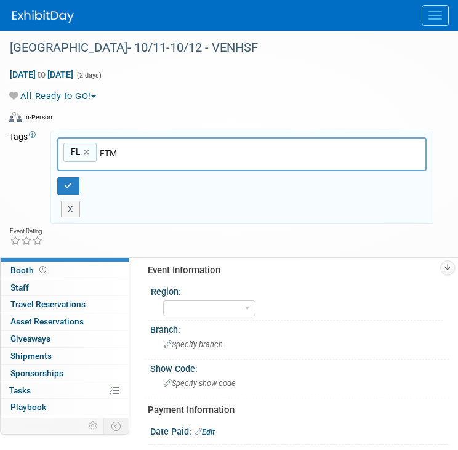
type input "FTM"
type input "FL, FTM"
type input "VENHSF"
type input "FL, FTM, VENHSF"
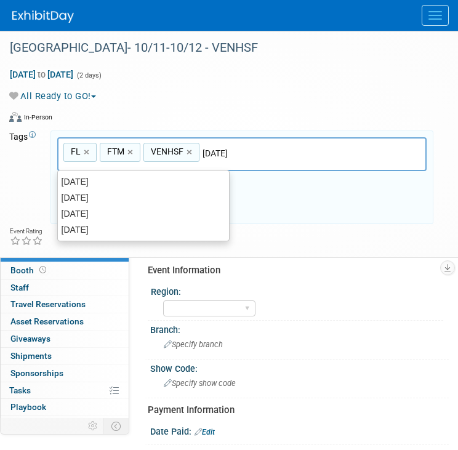
type input "[DATE]"
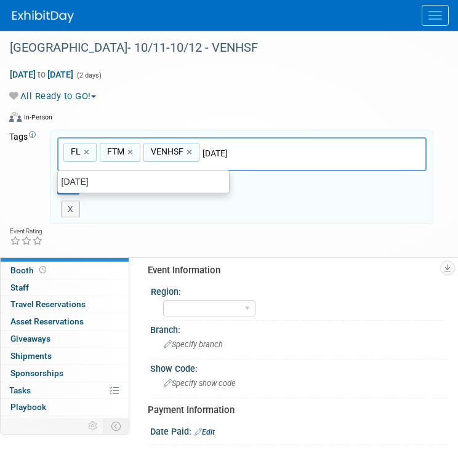
type input "FL, FTM, VENHSF, OCT25"
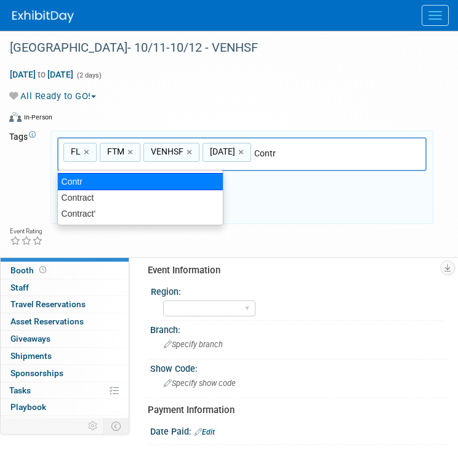
type input "Contract"
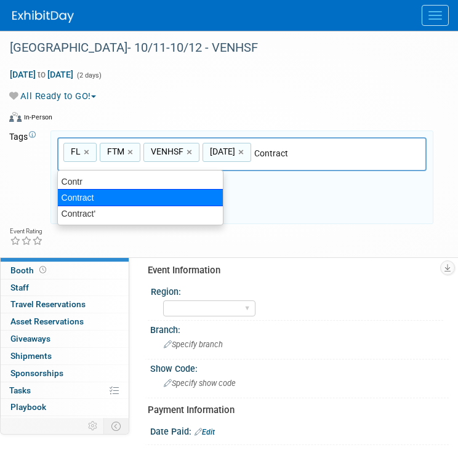
type input "FL, FTM, VENHSF, OCT25, Contract"
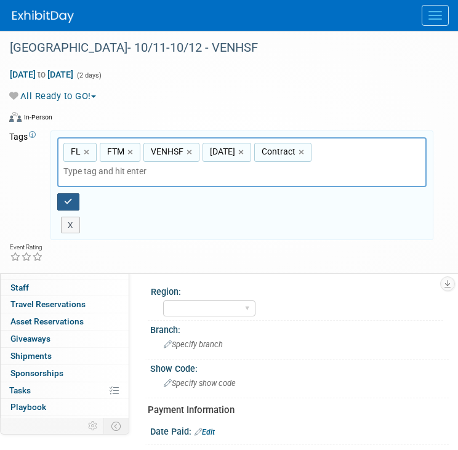
click at [60, 193] on button "button" at bounding box center [68, 201] width 22 height 17
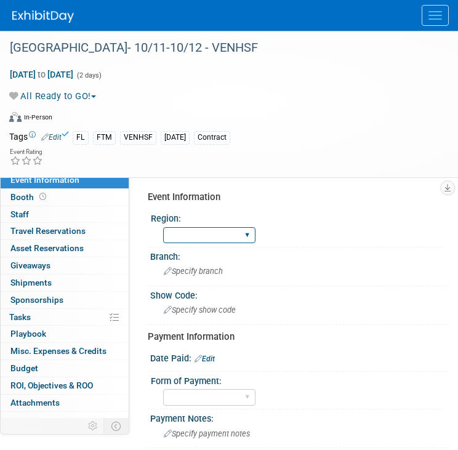
click at [206, 233] on select "GC MA MW MTW NE NEW OV PL PNW SA SE SC UMW FL" at bounding box center [209, 235] width 92 height 17
select select "FL"
click at [163, 227] on select "GC MA MW MTW NE NEW OV PL PNW SA SE SC UMW FL" at bounding box center [209, 235] width 92 height 17
click at [209, 273] on span "Specify branch" at bounding box center [193, 270] width 59 height 9
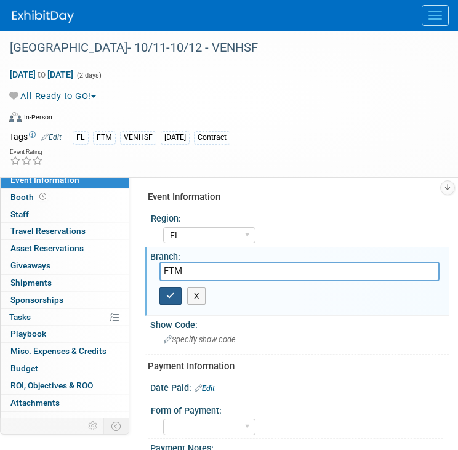
type input "FTM"
click at [172, 292] on icon "button" at bounding box center [170, 296] width 9 height 8
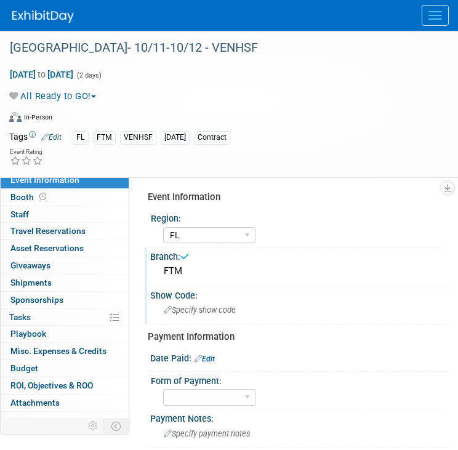
click at [202, 314] on div "Specify show code" at bounding box center [299, 309] width 280 height 19
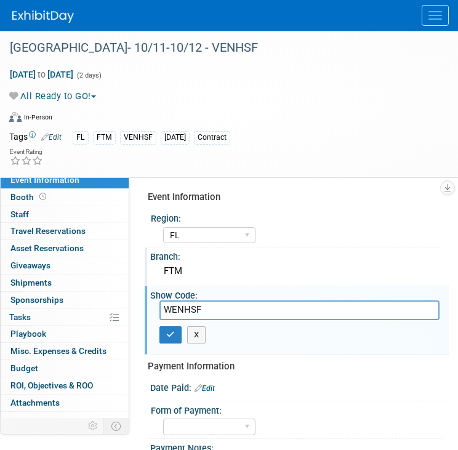
click at [173, 311] on input "WENHSF" at bounding box center [299, 309] width 280 height 19
type input "VENHSF"
click at [169, 330] on icon "button" at bounding box center [170, 334] width 9 height 8
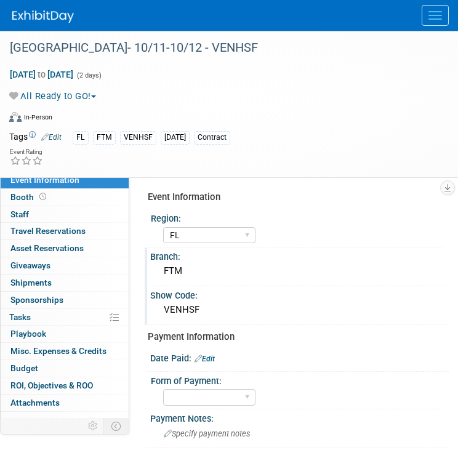
click at [216, 364] on div at bounding box center [299, 365] width 280 height 3
click at [212, 354] on link "Edit" at bounding box center [204, 358] width 20 height 9
select select "9"
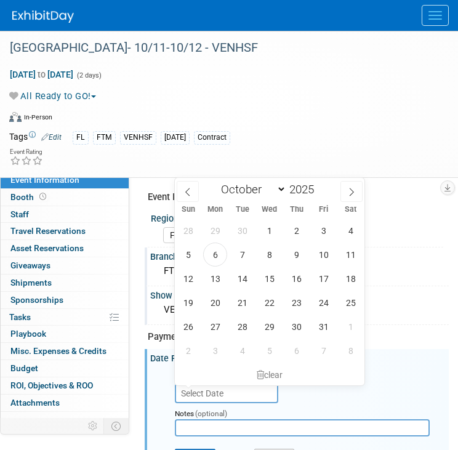
click at [221, 389] on input "text" at bounding box center [226, 393] width 103 height 20
click at [320, 193] on span at bounding box center [318, 192] width 9 height 7
type input "2024"
click at [281, 186] on select "January February March April May June July August September October November De…" at bounding box center [250, 189] width 71 height 15
select select "10"
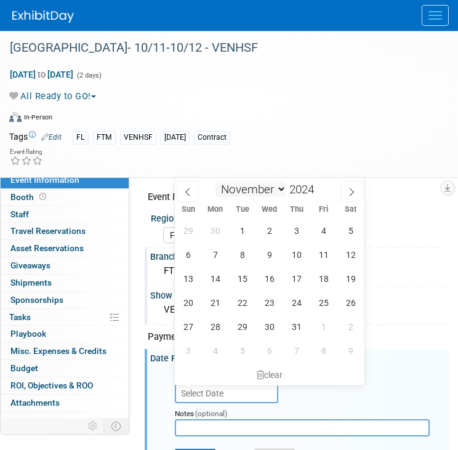
click at [215, 182] on select "January February March April May June July August September October November De…" at bounding box center [250, 189] width 71 height 15
click at [217, 252] on span "4" at bounding box center [215, 254] width 24 height 24
type input "Nov 4, 2024"
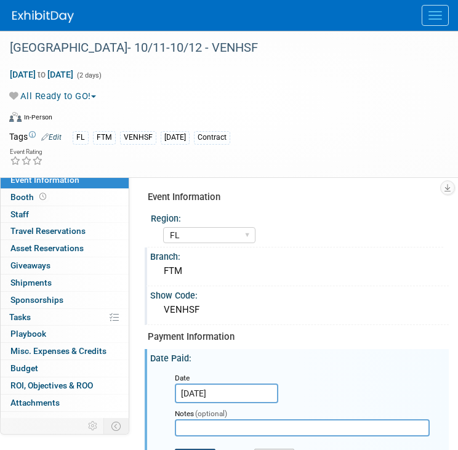
click at [194, 449] on button "Save" at bounding box center [195, 458] width 41 height 18
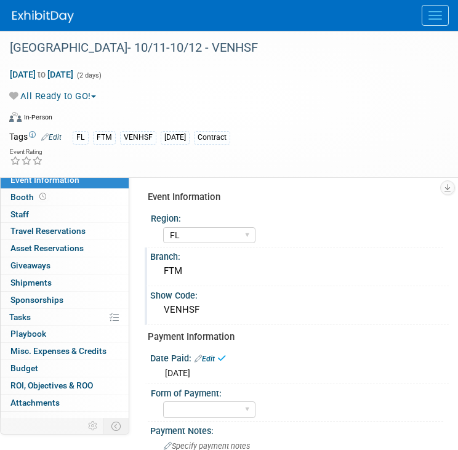
click at [212, 395] on div "Form of Payment:" at bounding box center [297, 391] width 292 height 15
click at [212, 402] on select "Paid via CC Check Requested Pay at the Gate Other" at bounding box center [209, 409] width 92 height 17
select select "Paid via CC"
click at [163, 401] on select "Paid via CC Check Requested Pay at the Gate Other" at bounding box center [209, 409] width 92 height 17
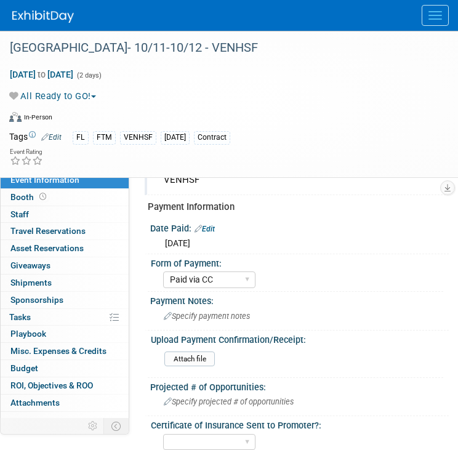
scroll to position [131, 0]
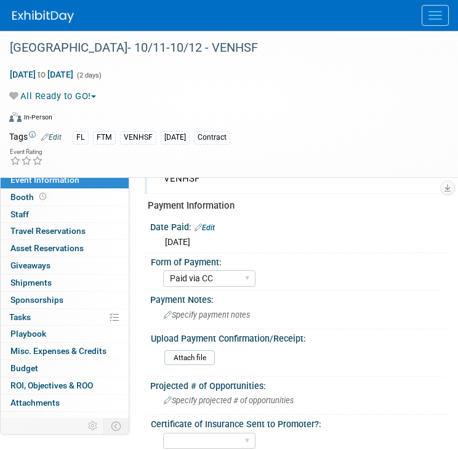
click at [47, 22] on img at bounding box center [43, 16] width 62 height 12
